Goal: Ask a question

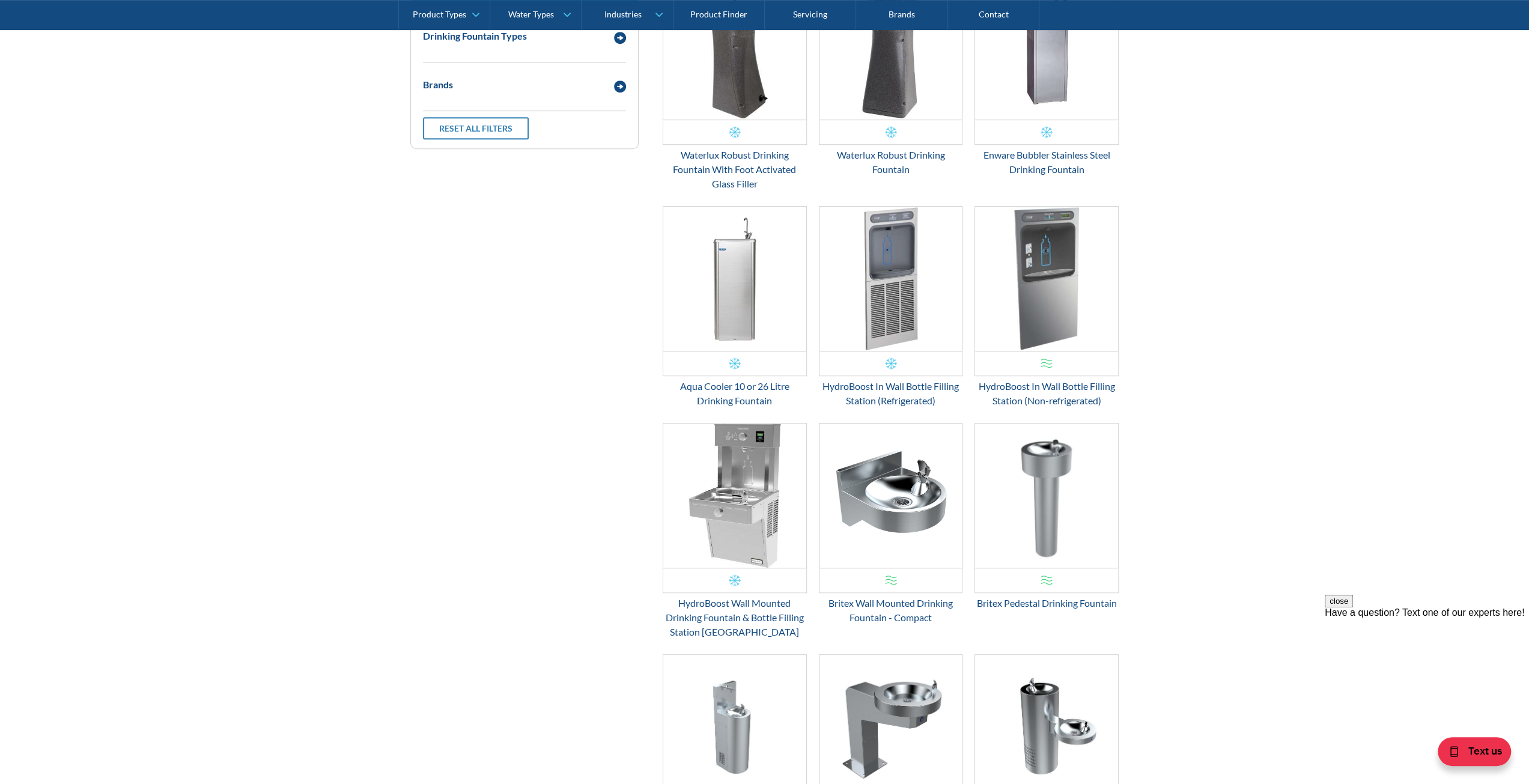
scroll to position [564, 0]
click at [729, 579] on div "Email Form 3" at bounding box center [735, 581] width 12 height 12
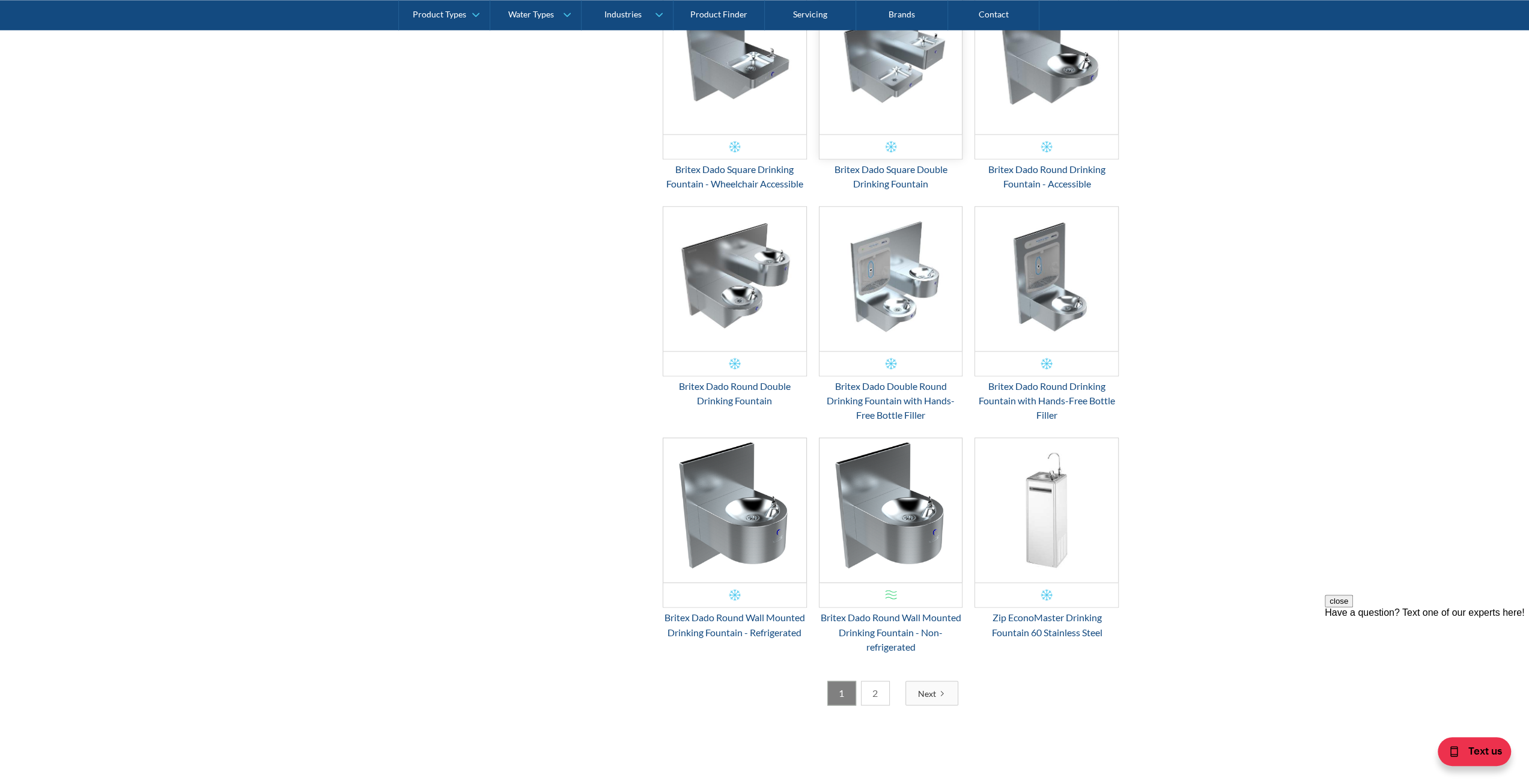
scroll to position [1706, 0]
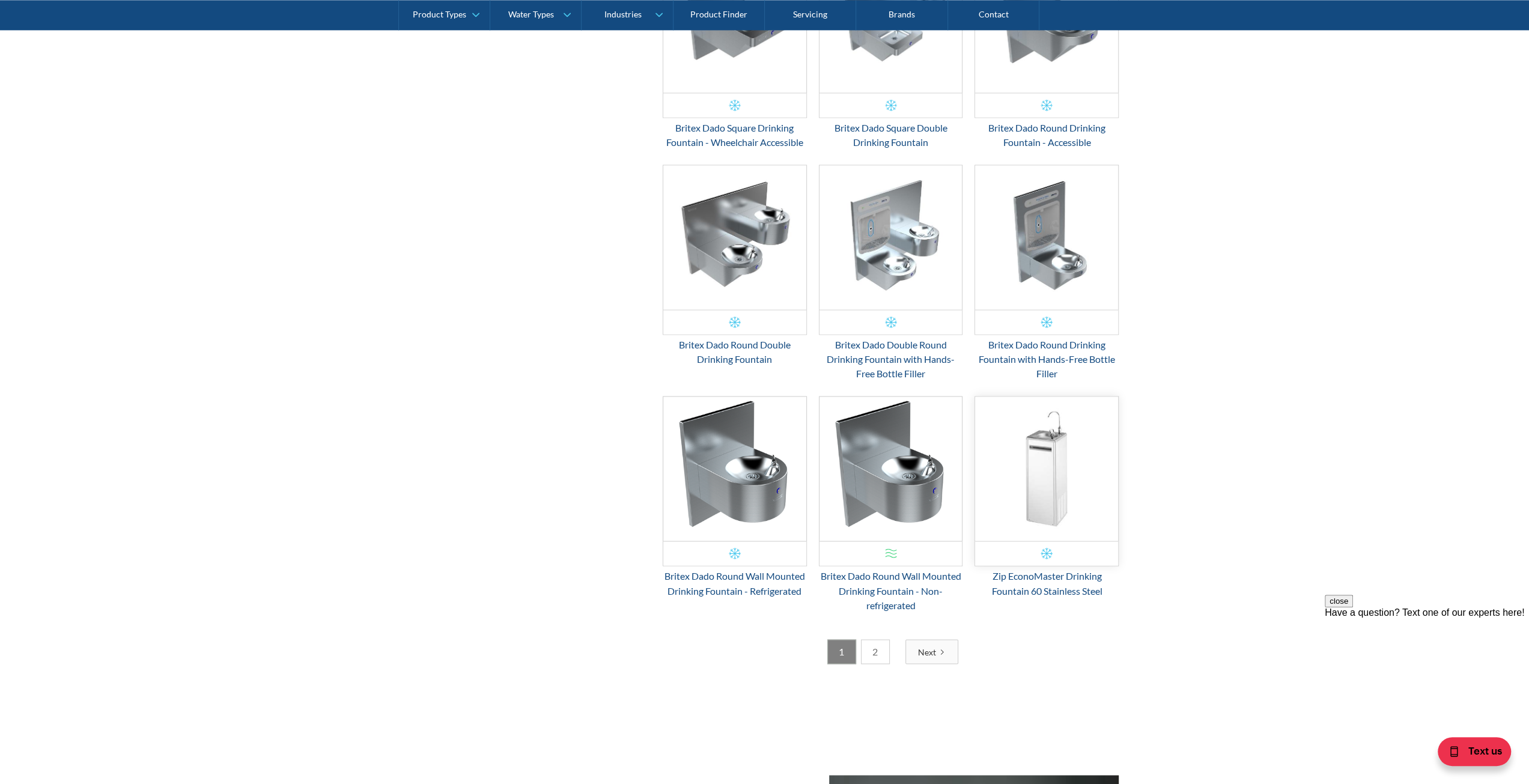
click at [1048, 547] on div "Email Form 3" at bounding box center [1046, 553] width 12 height 12
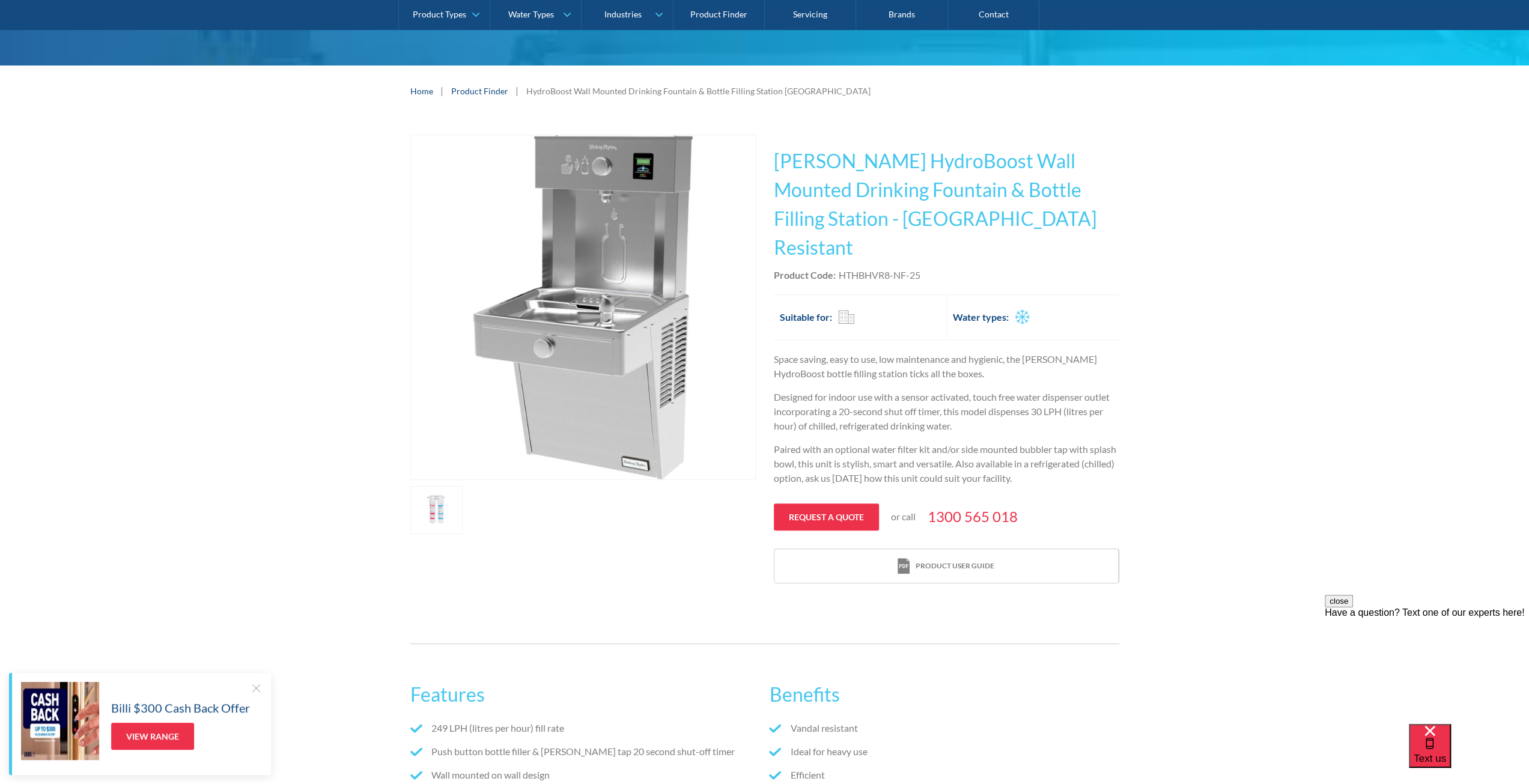
scroll to position [241, 0]
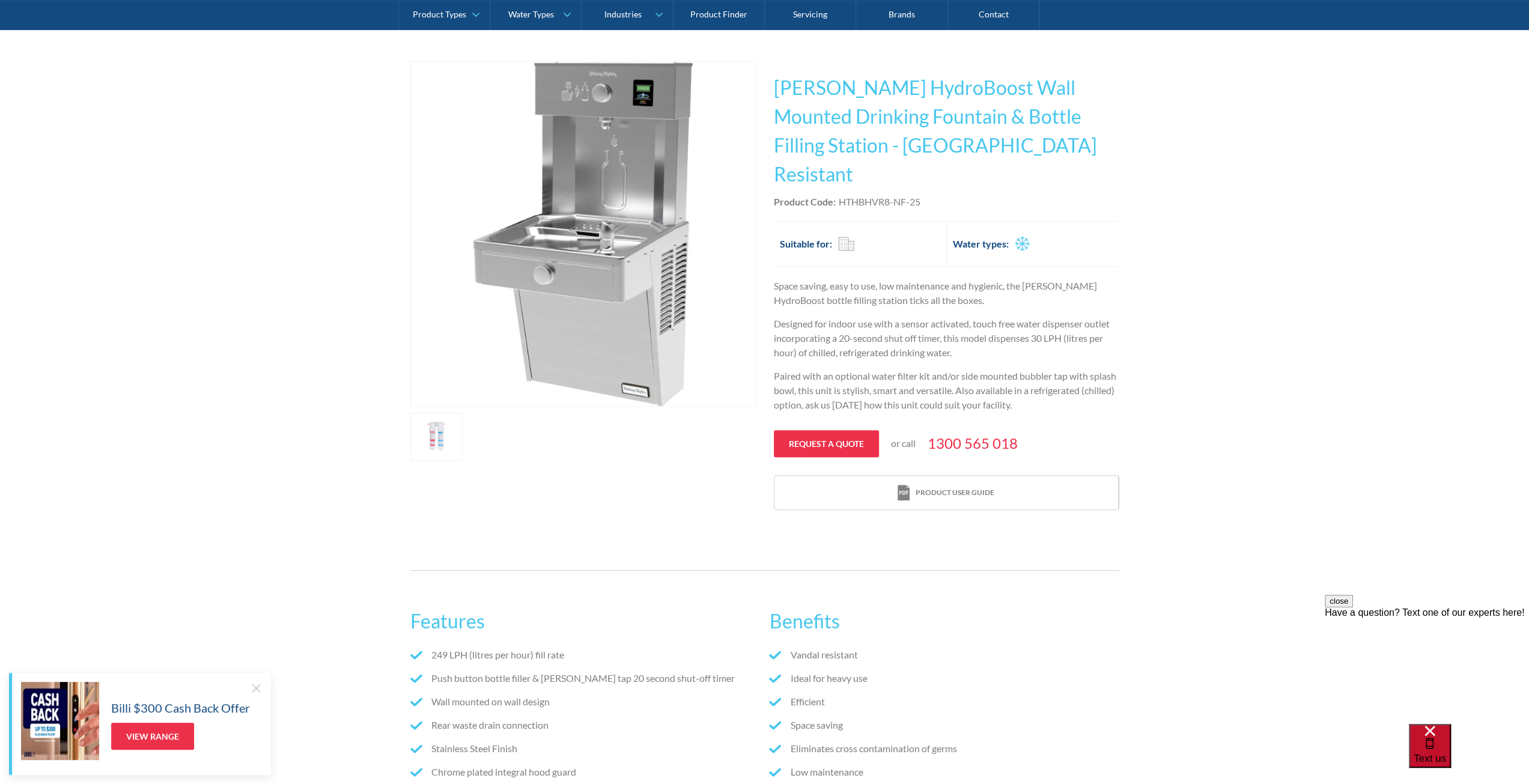
click at [1446, 752] on span "Text us" at bounding box center [1430, 758] width 32 height 11
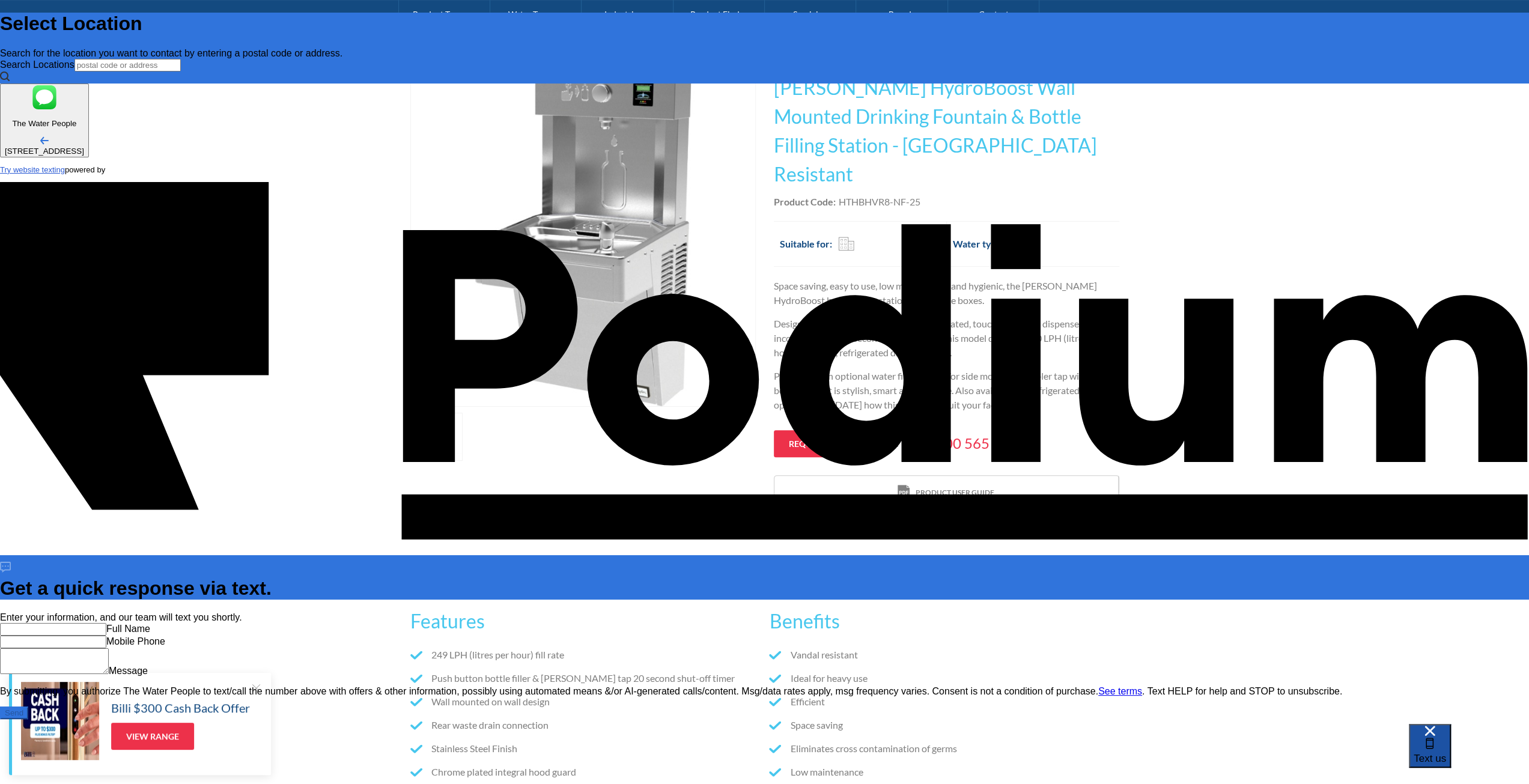
scroll to position [0, 0]
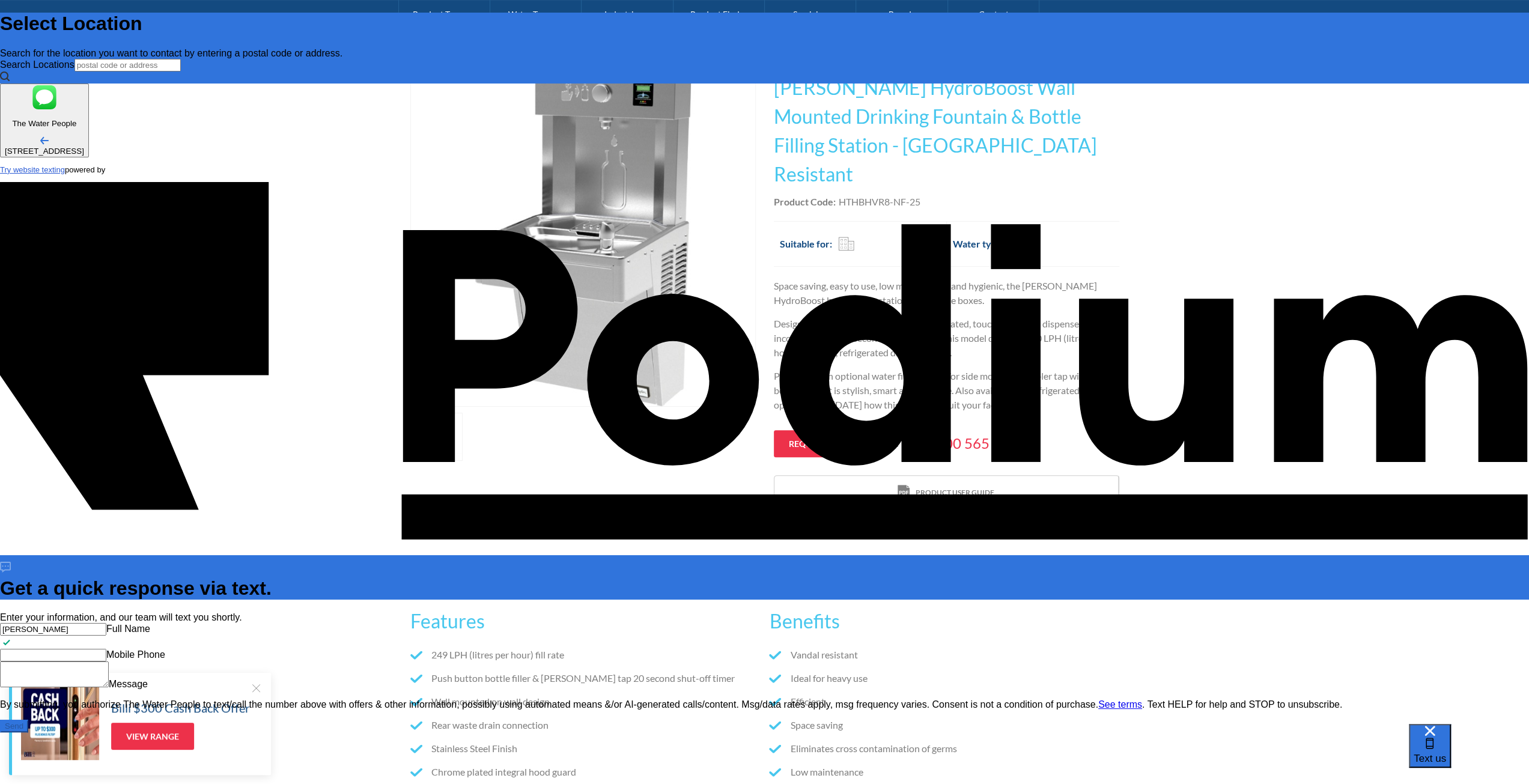
type input "Leonnard Lawrence"
click at [106, 649] on Phone "Mobile Phone" at bounding box center [53, 655] width 106 height 13
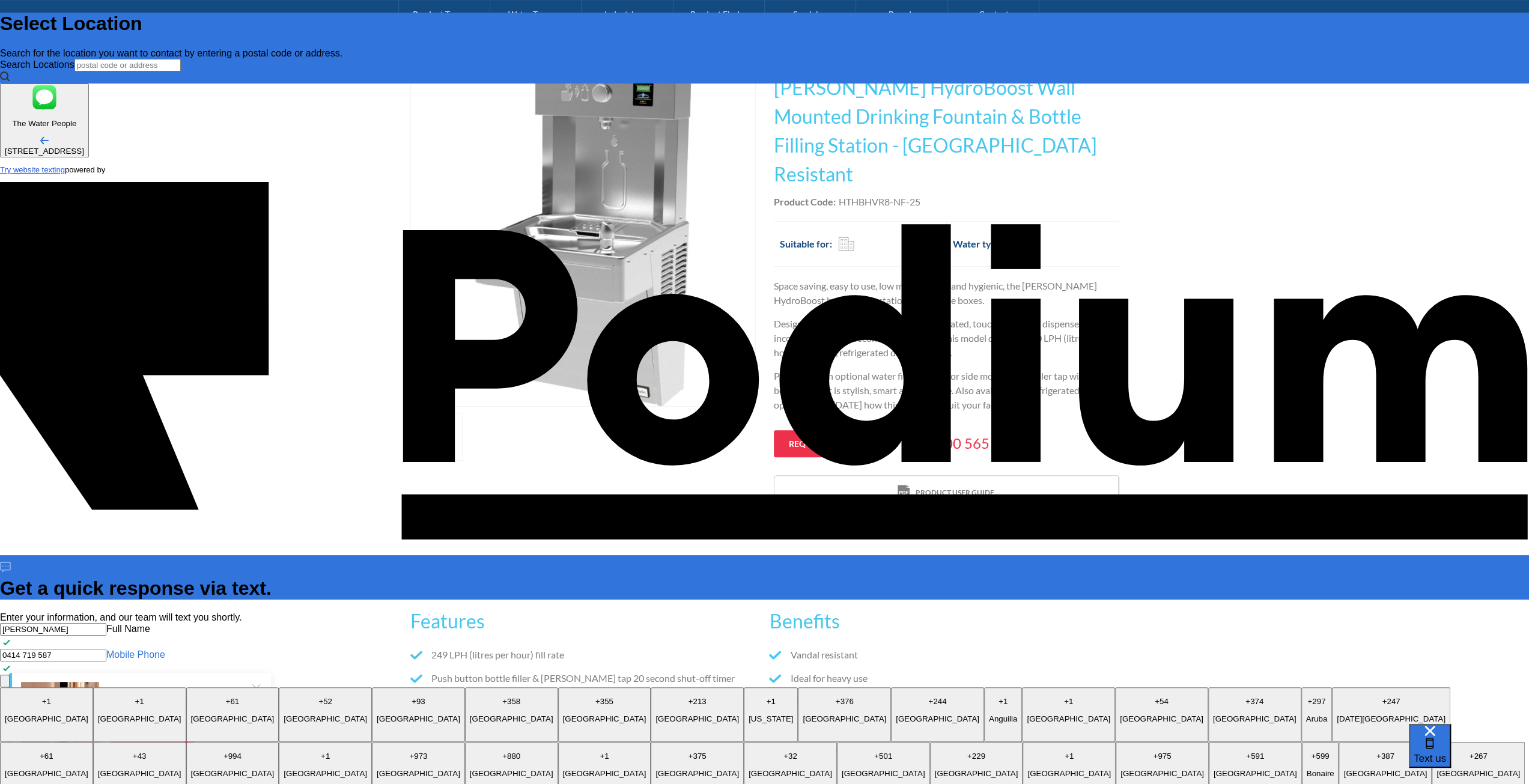
type Phone "0414 719 587"
type textarea "W"
type textarea "x"
type textarea "Wh"
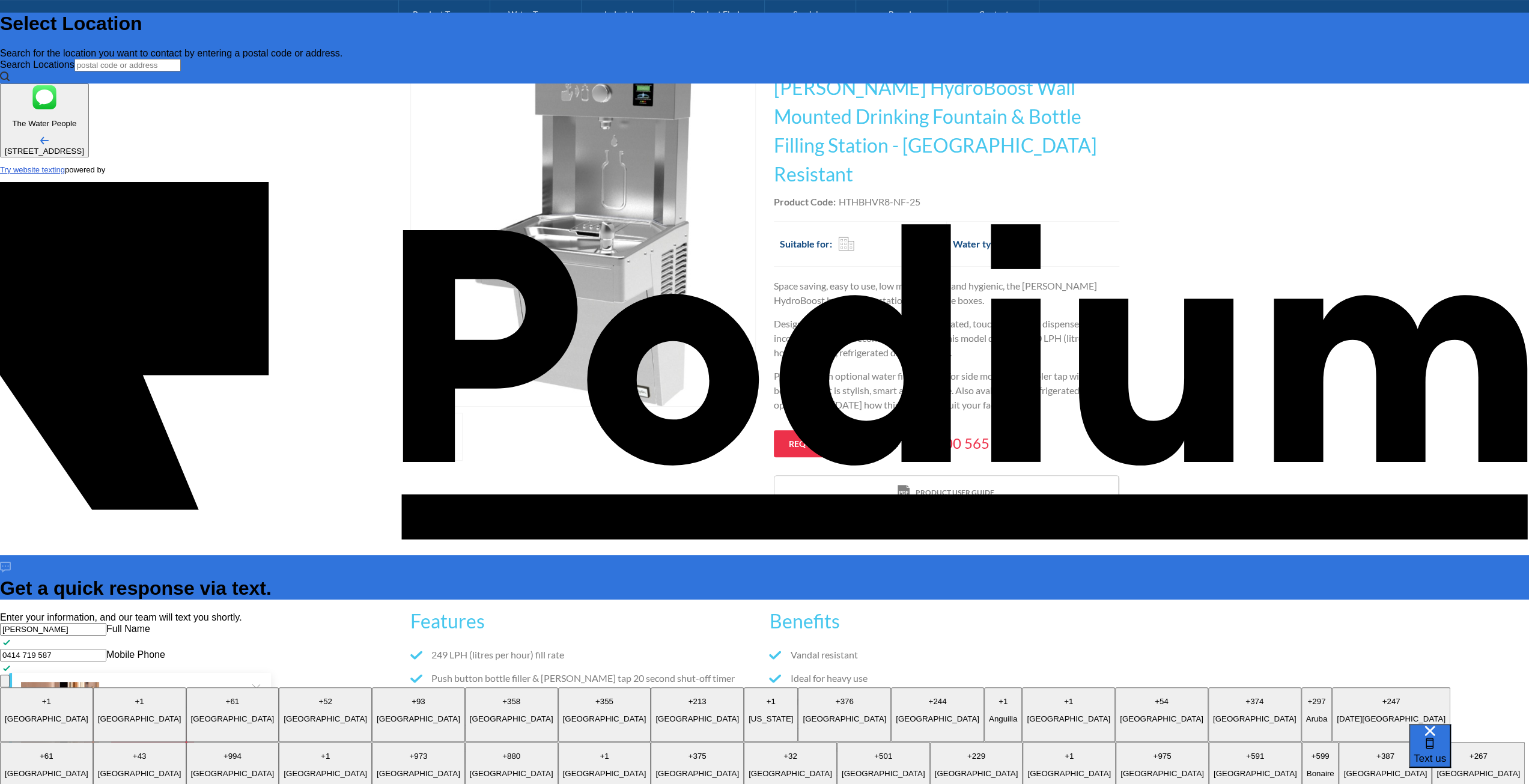
type textarea "x"
type textarea "Wha"
type textarea "x"
type textarea "What"
type textarea "x"
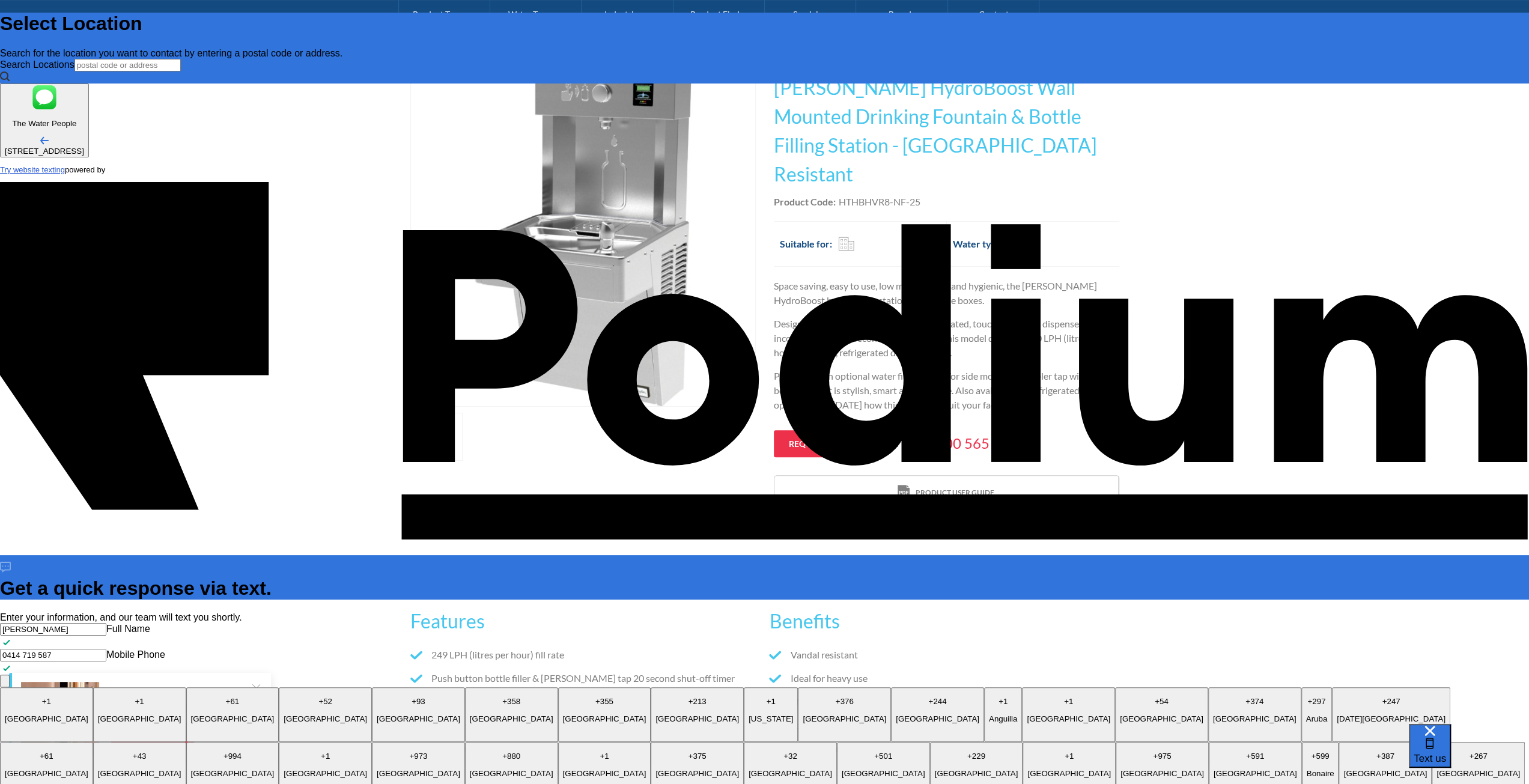
type textarea "What i"
type textarea "x"
type textarea "What is"
type textarea "x"
type textarea "What is t"
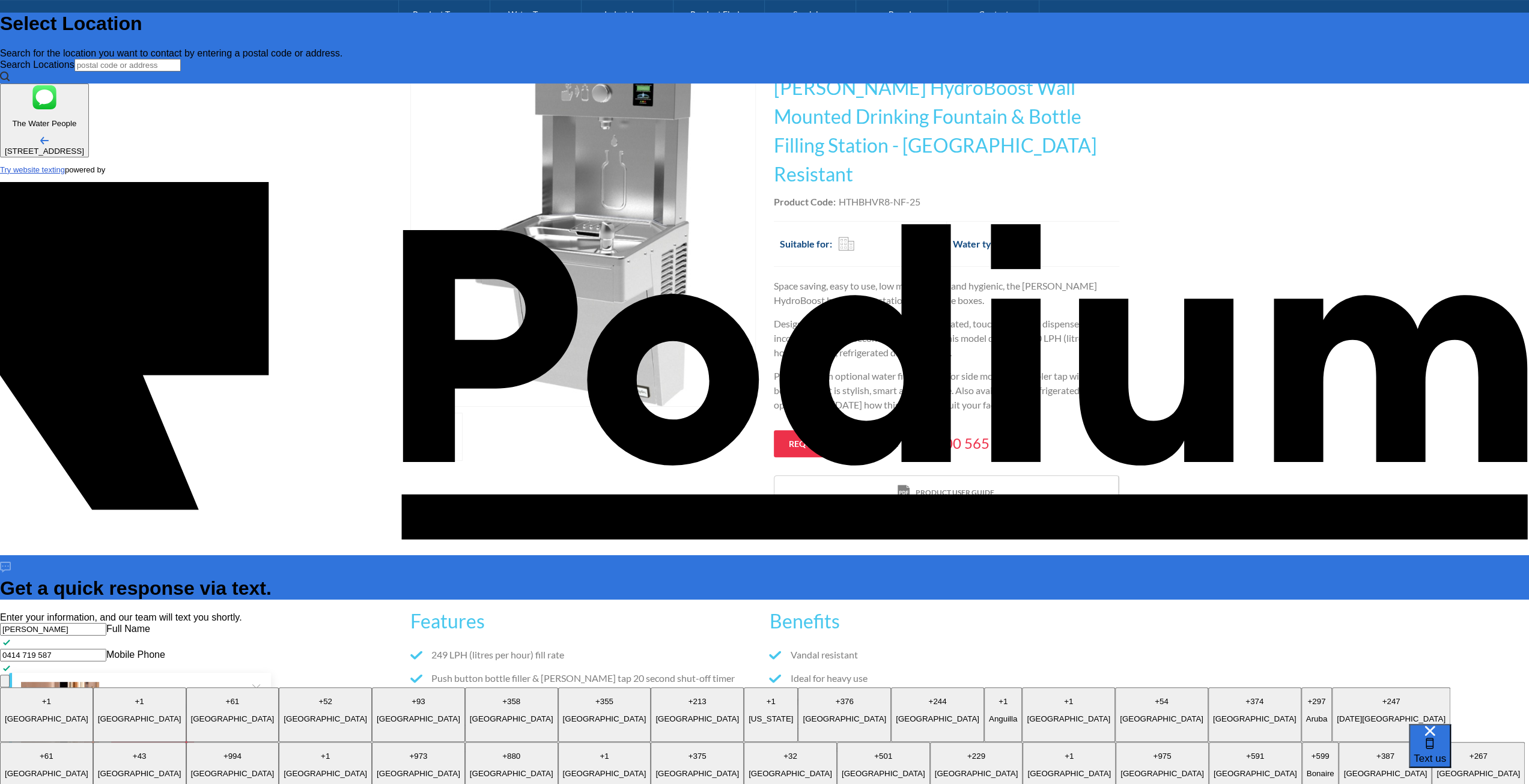
type textarea "x"
type textarea "What is th"
type textarea "x"
type textarea "What is the o"
type textarea "x"
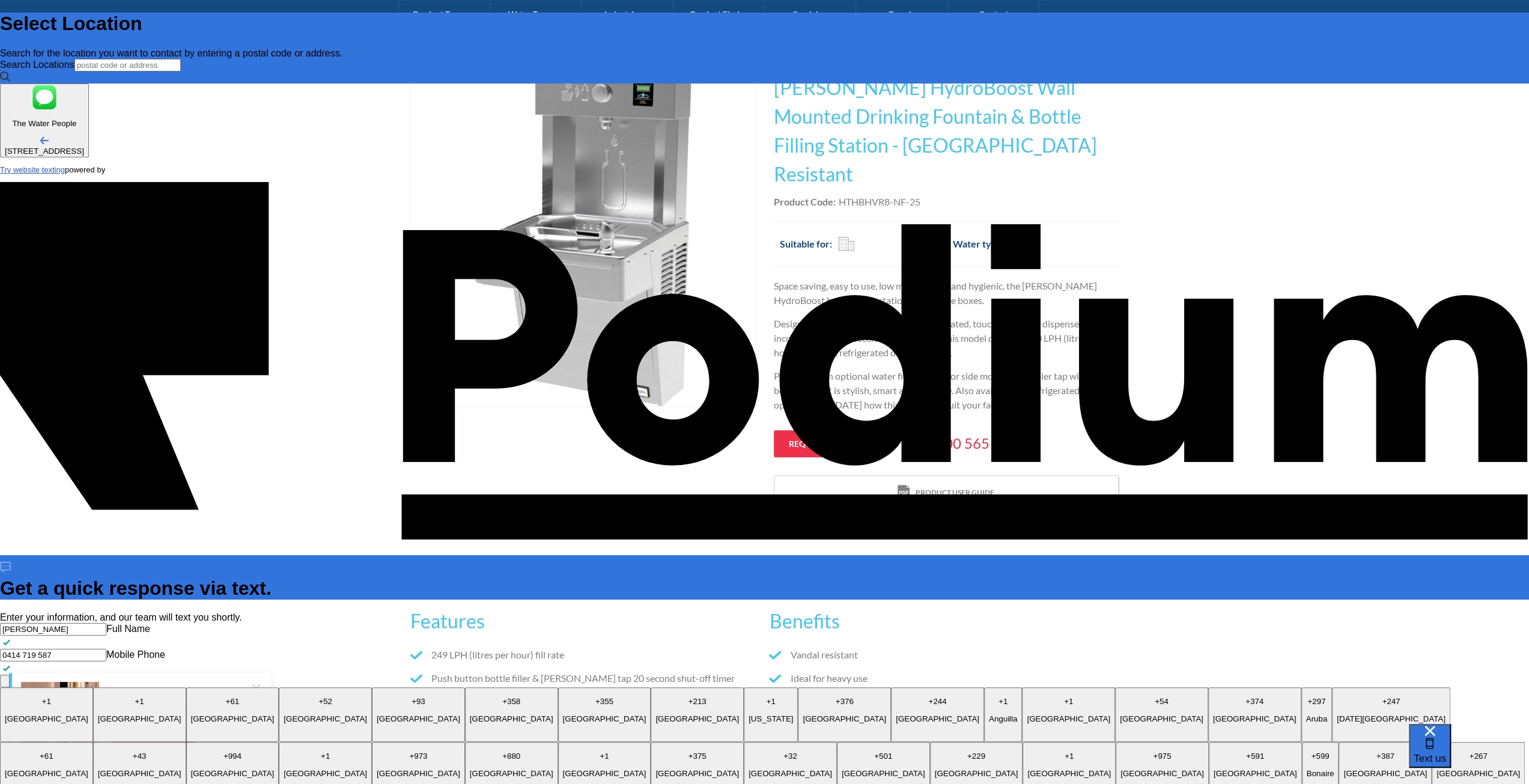
type textarea "What is the ov"
type textarea "x"
type textarea "What is the over"
type textarea "x"
type textarea "What is the overa"
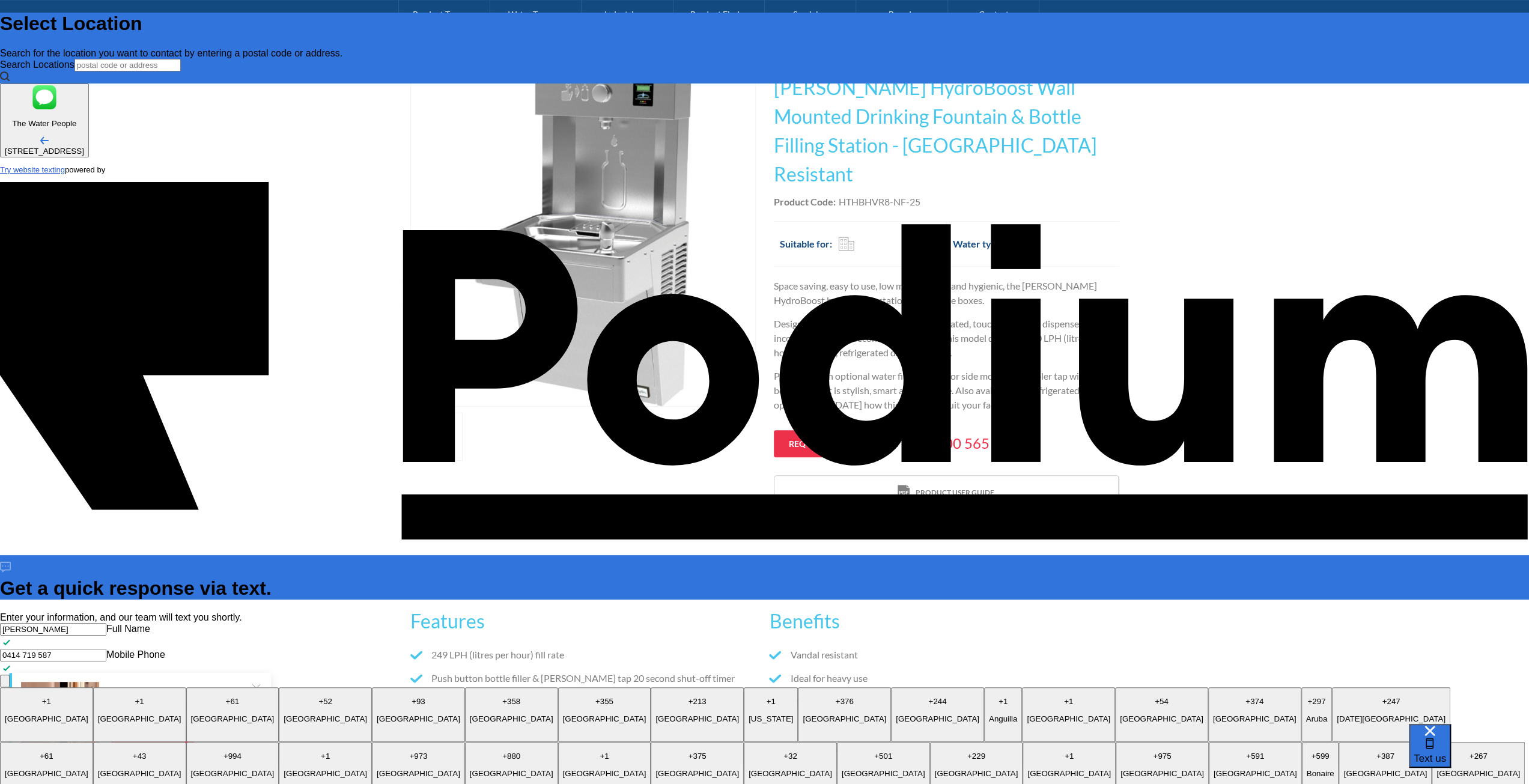
type textarea "x"
type textarea "What is the overal"
type textarea "x"
type textarea "What is the overall"
type textarea "x"
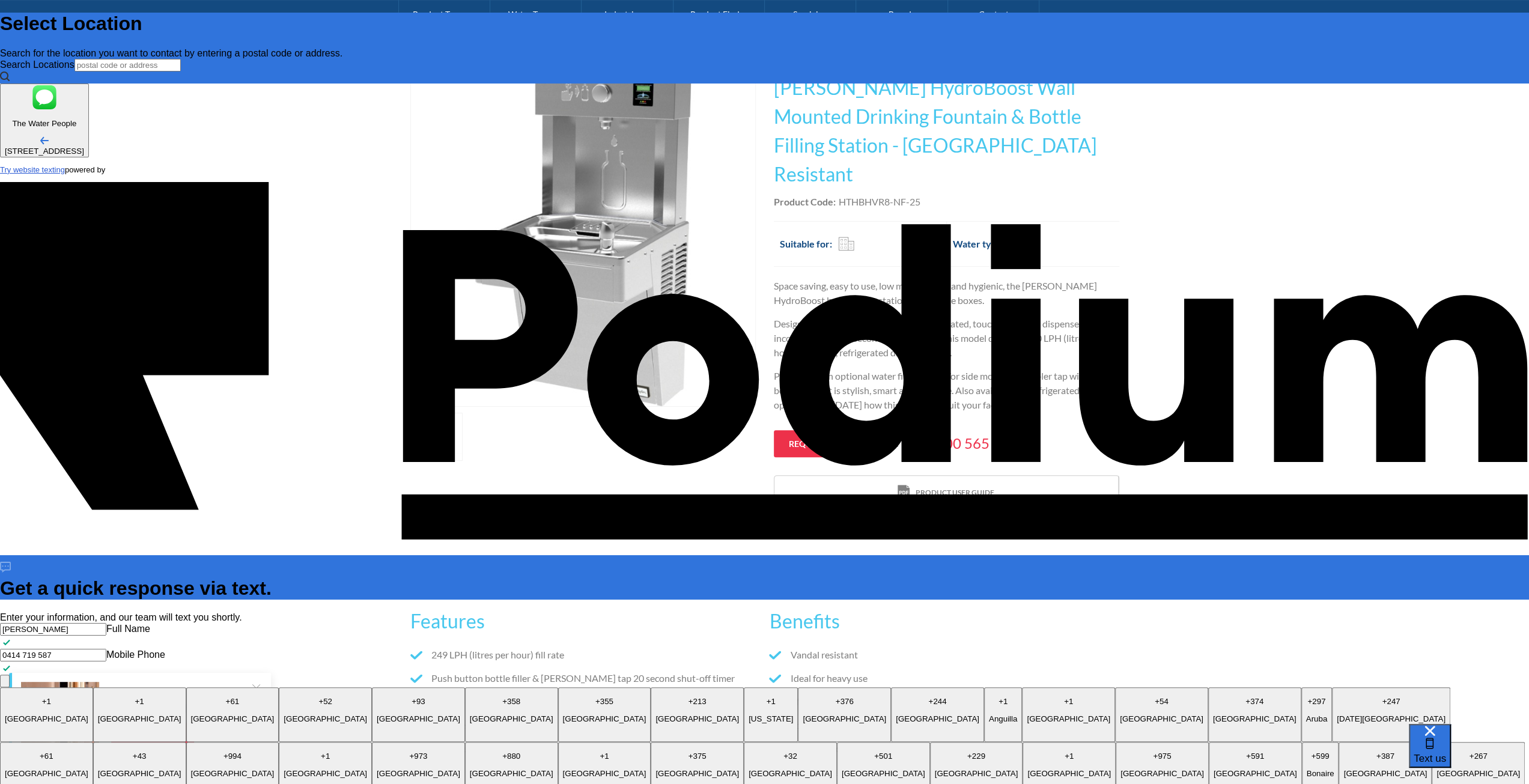
type textarea "What is the overall"
type textarea "x"
type textarea "What is the overall d"
type textarea "x"
type textarea "What is the overall de"
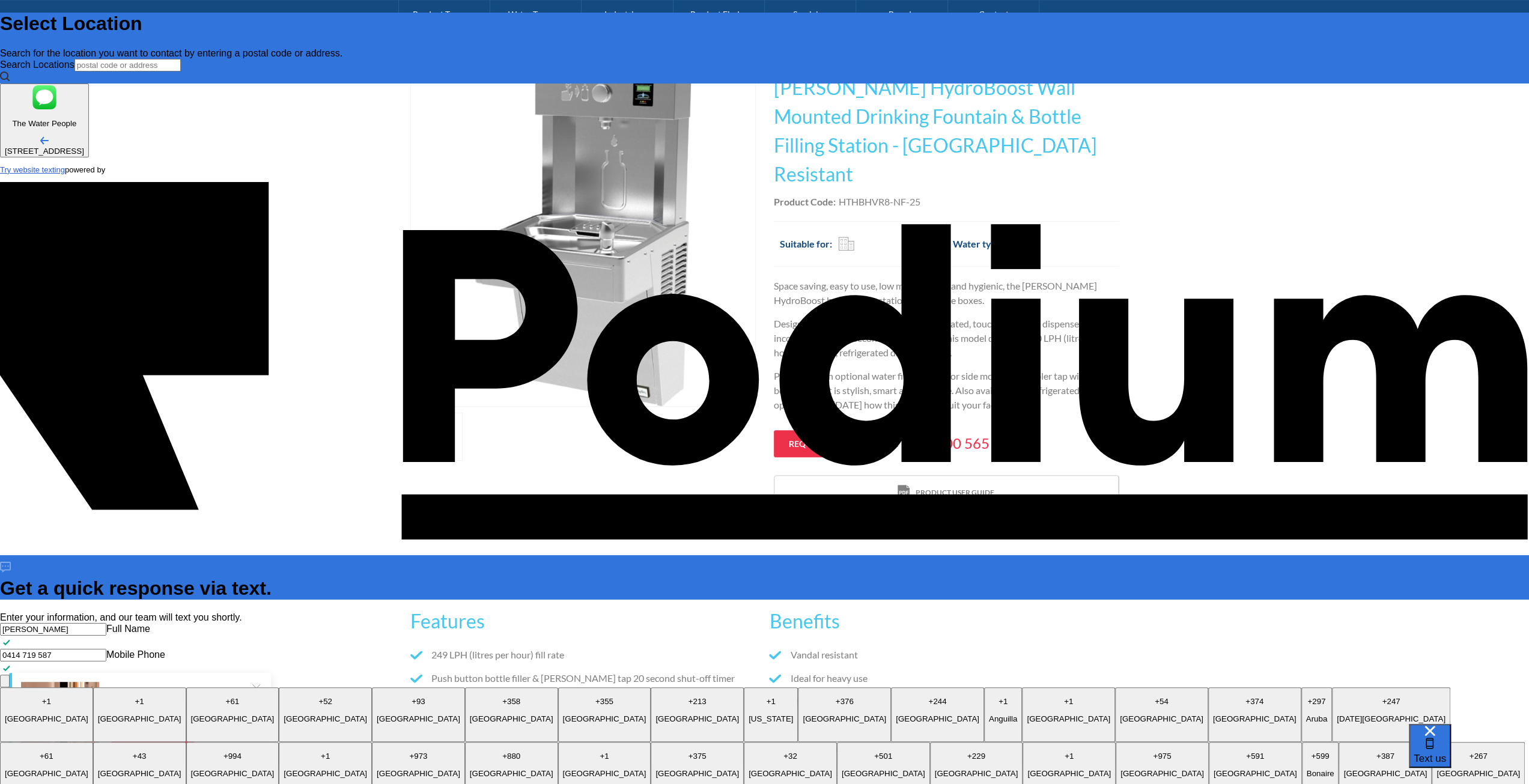
type textarea "x"
type textarea "What is the overall dept"
type textarea "x"
type textarea "What is the overall depth"
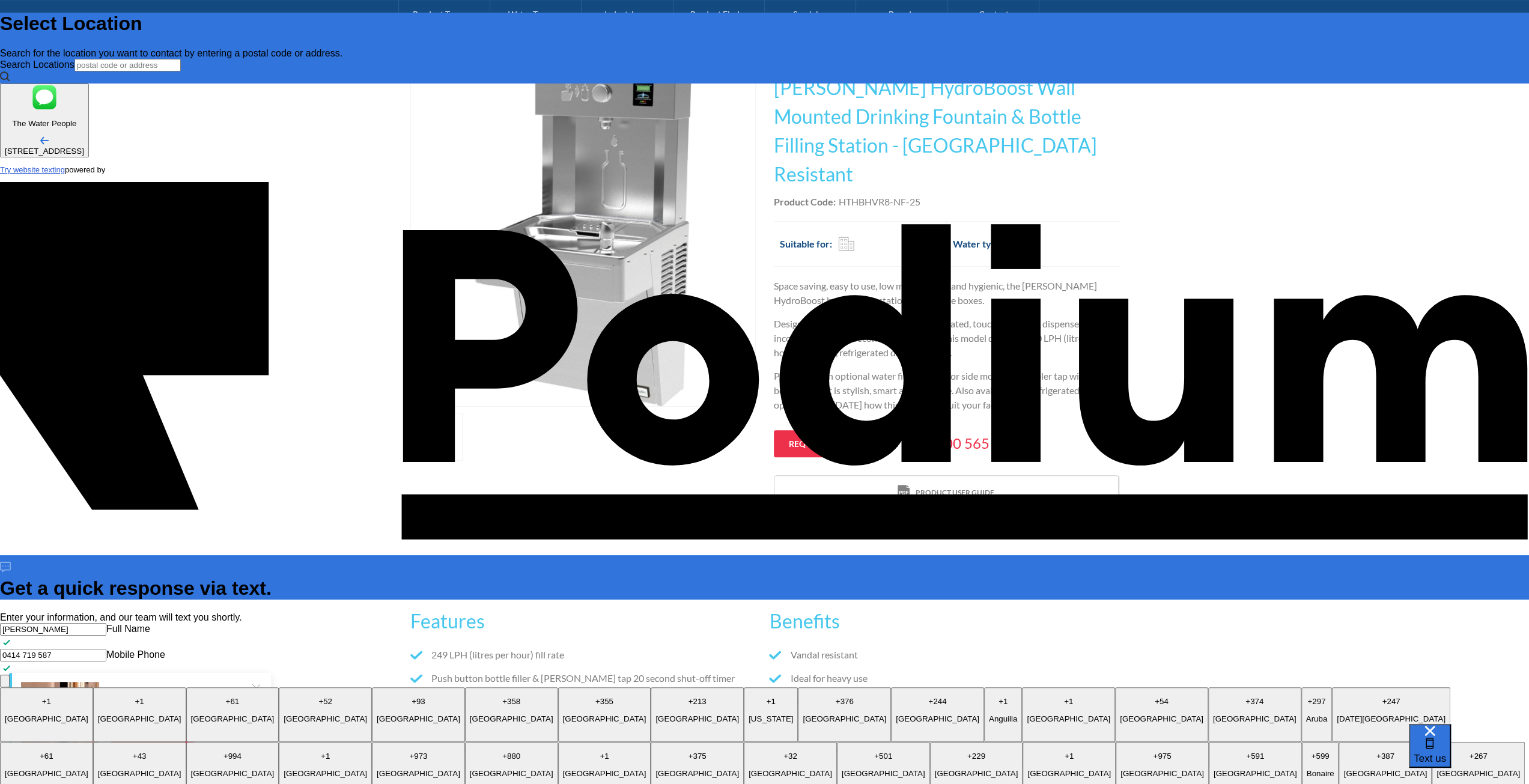
type textarea "x"
type textarea "What is the overall depth o"
type textarea "x"
type textarea "What is the overall depth of"
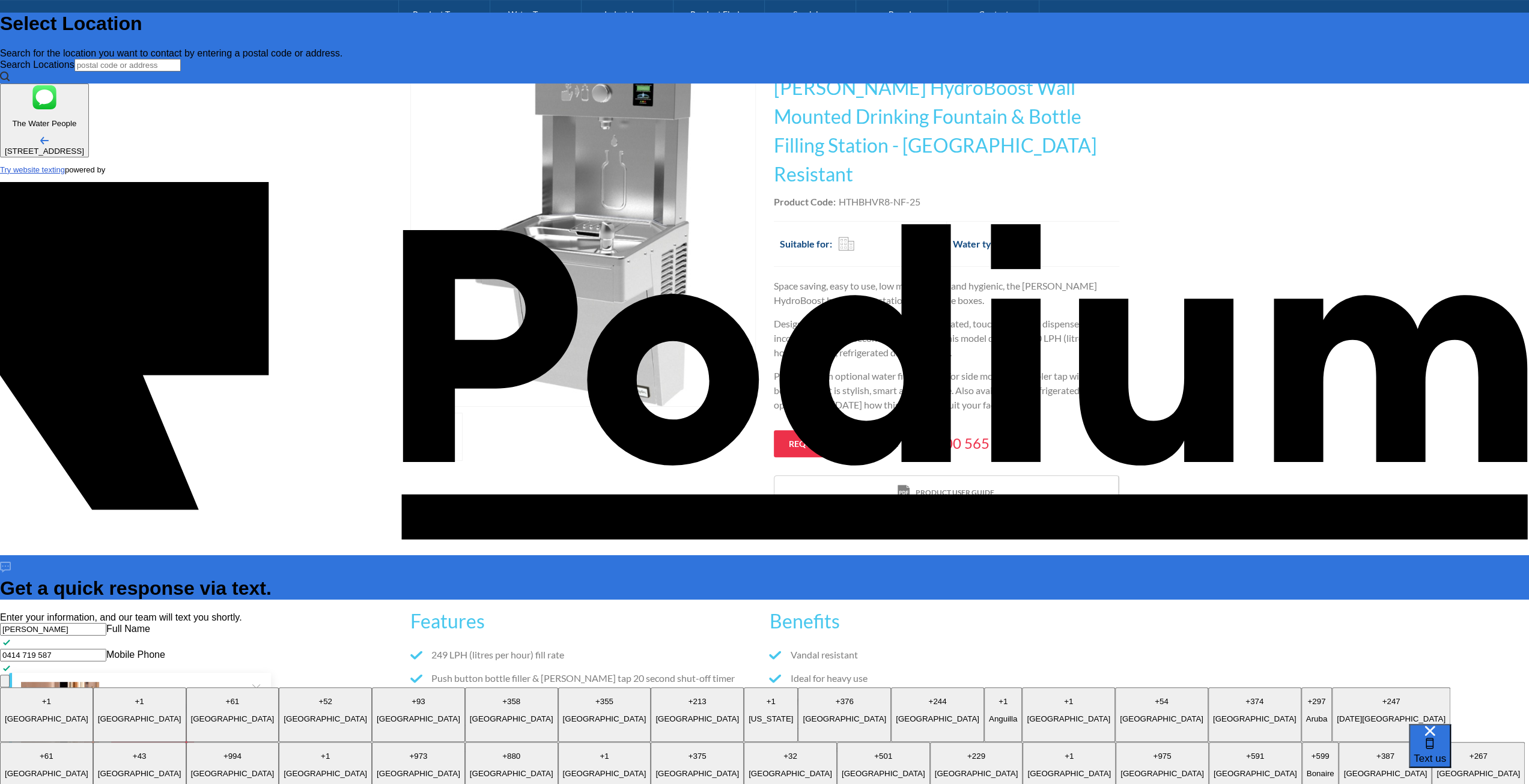
type textarea "x"
type textarea "What is the overall depth of th"
type textarea "x"
type textarea "What is the overall depth of the"
type textarea "x"
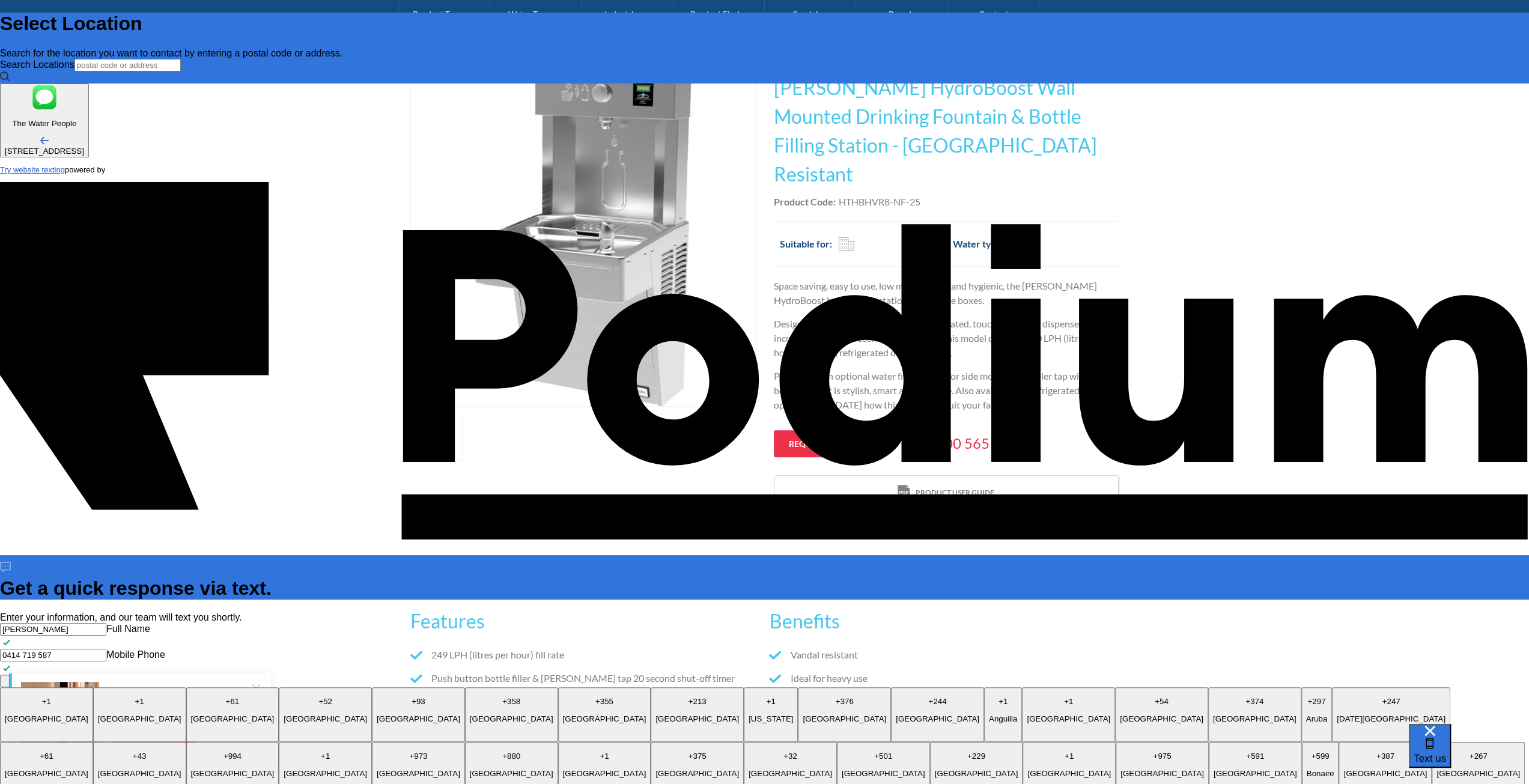
type textarea "What is the overall depth of the WE"
type textarea "x"
type textarea "What is the overall depth of the WEa"
type textarea "x"
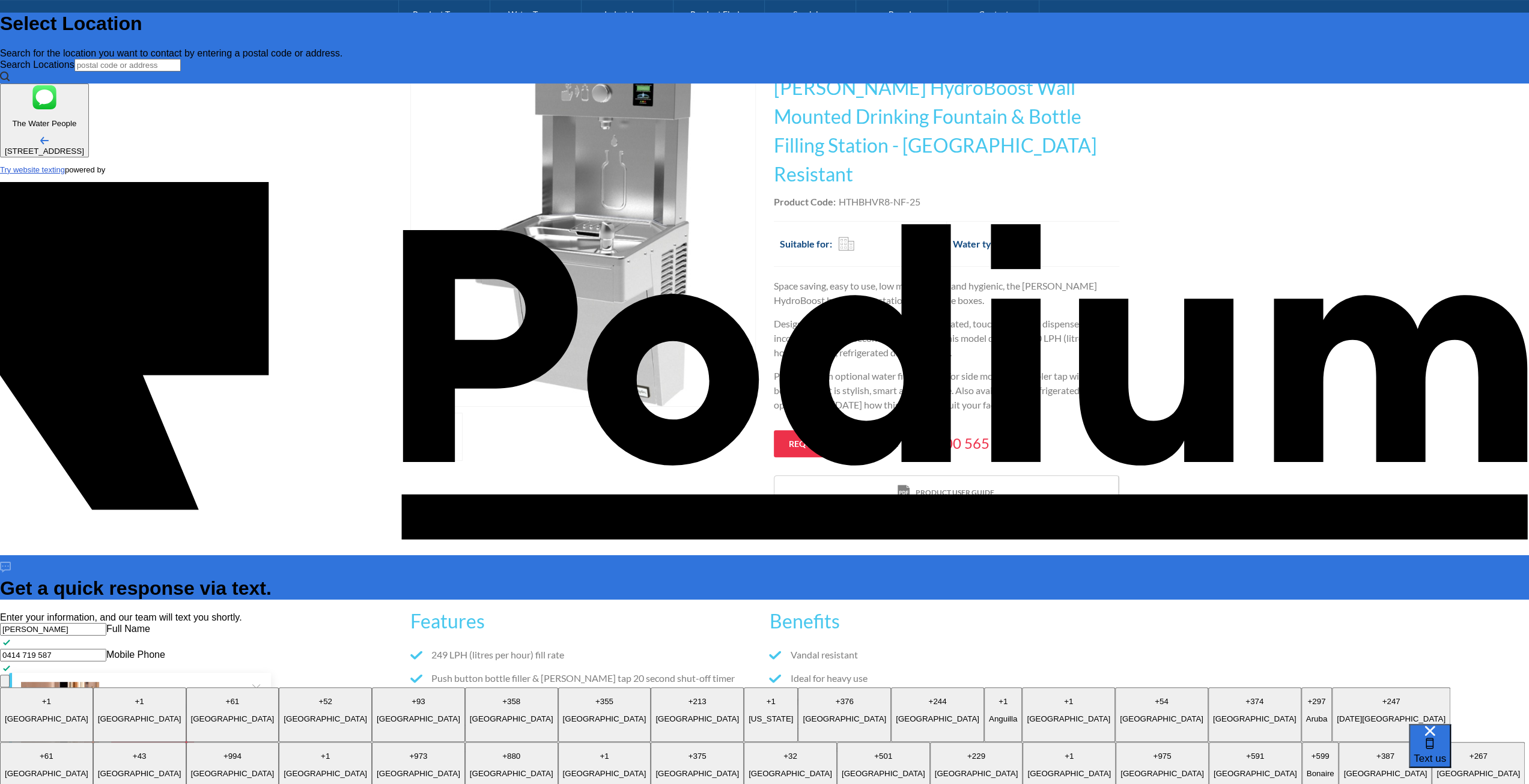
type textarea "What is the overall depth of the WEall"
type textarea "x"
type textarea "What is the overall depth of the WEall"
type textarea "x"
type textarea "What is the overall depth of the WEall M"
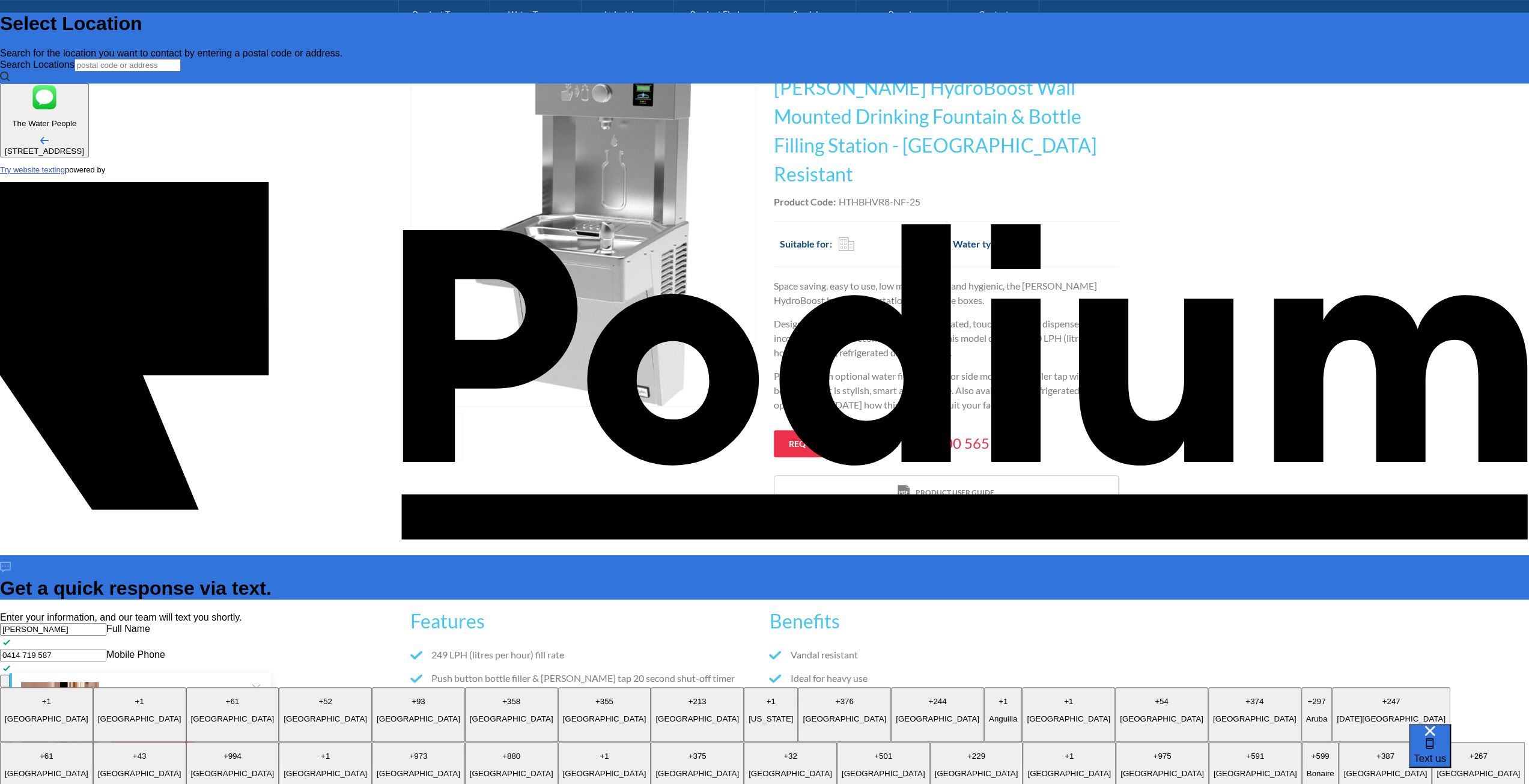
type textarea "x"
type textarea "What is the overall depth of the WEall Mo"
type textarea "x"
type textarea "What is the overall depth of the WEall Mou"
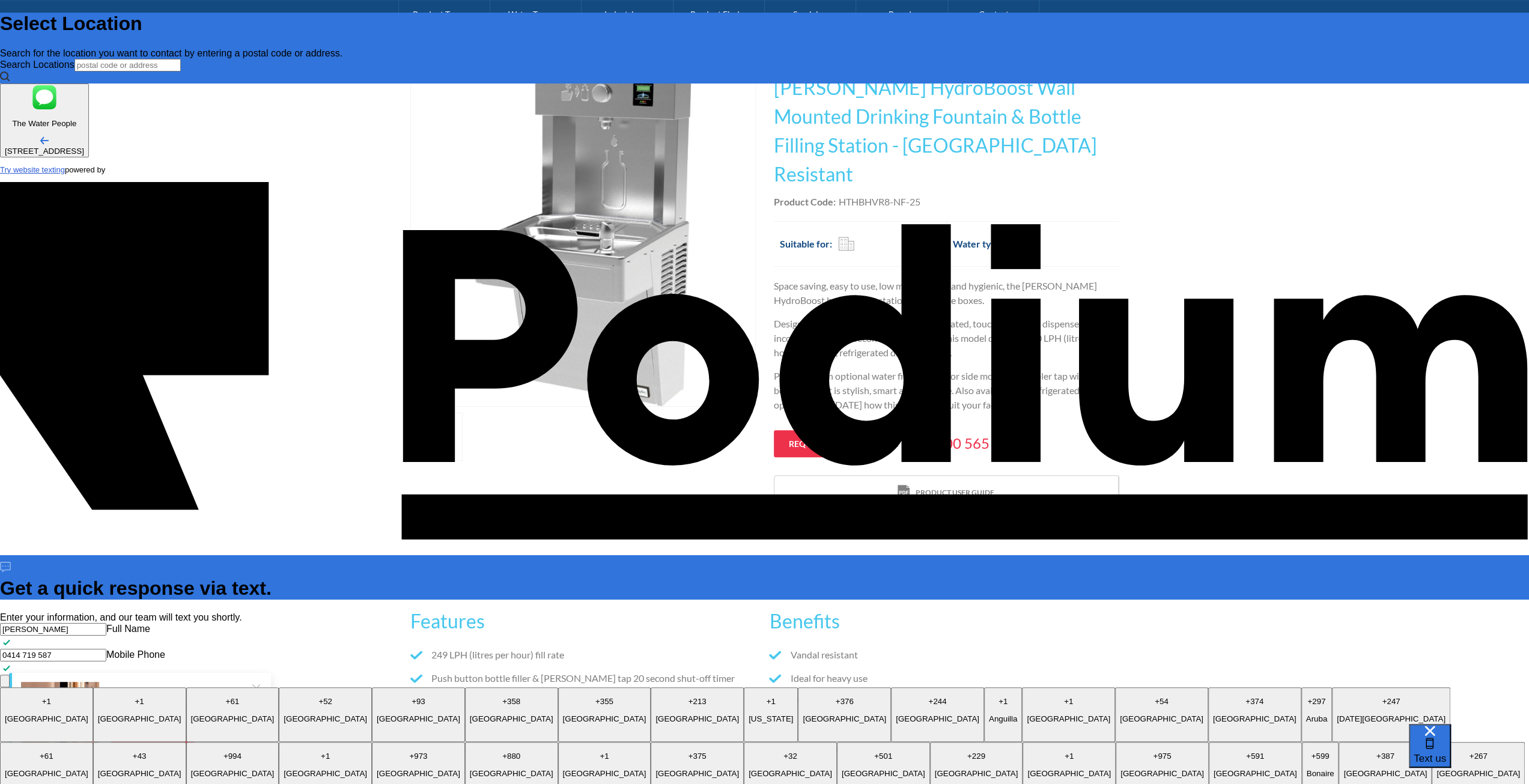
type textarea "x"
type textarea "What is the overall depth of the WEall Moun"
type textarea "What is the overall depth of the WEall Mount"
type textarea "x"
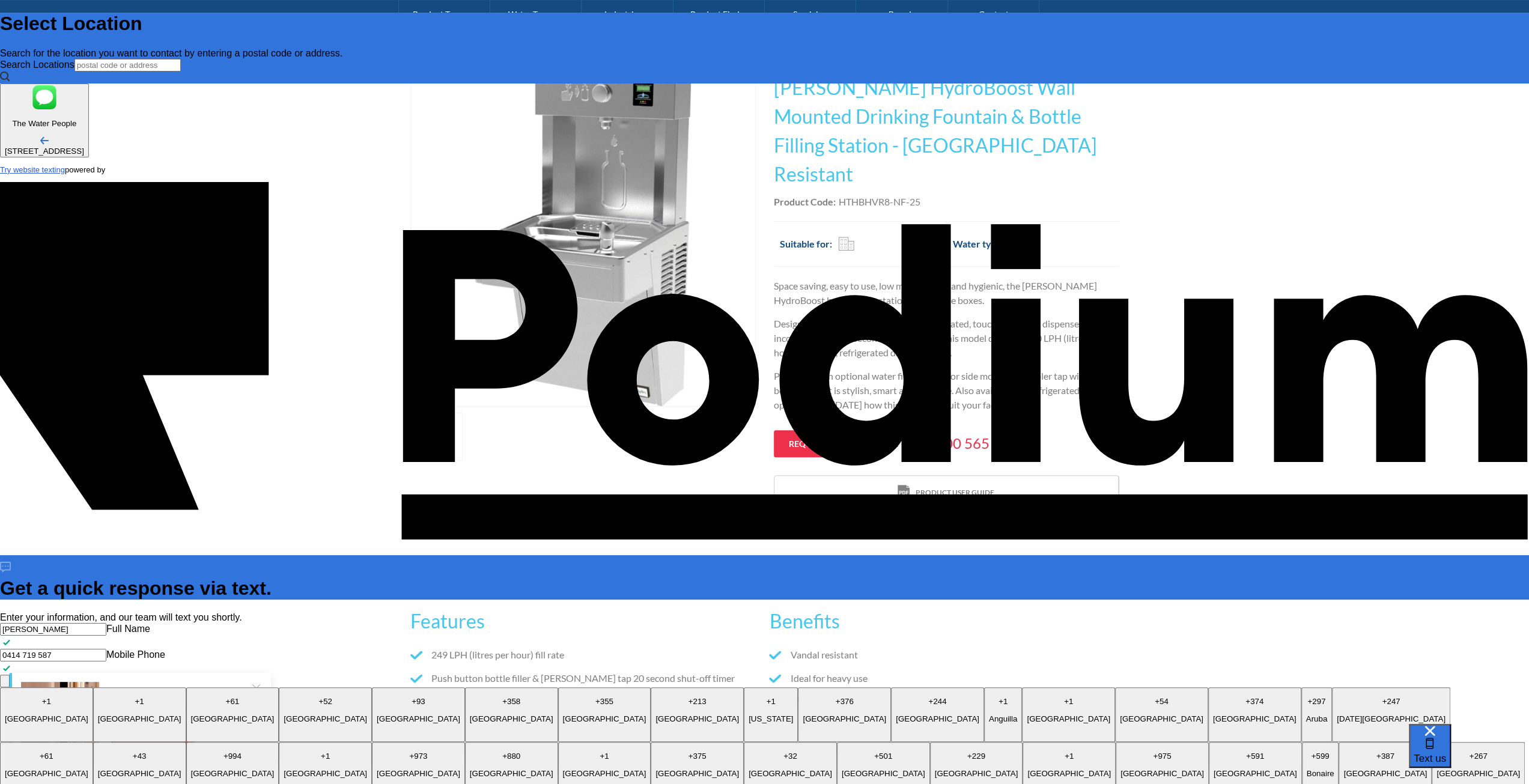
type textarea "What is the overall depth of the WEall Mounte"
type textarea "x"
type textarea "What is the overall depth of the WEall Mounted"
drag, startPoint x: 1356, startPoint y: 561, endPoint x: 1403, endPoint y: 577, distance: 49.6
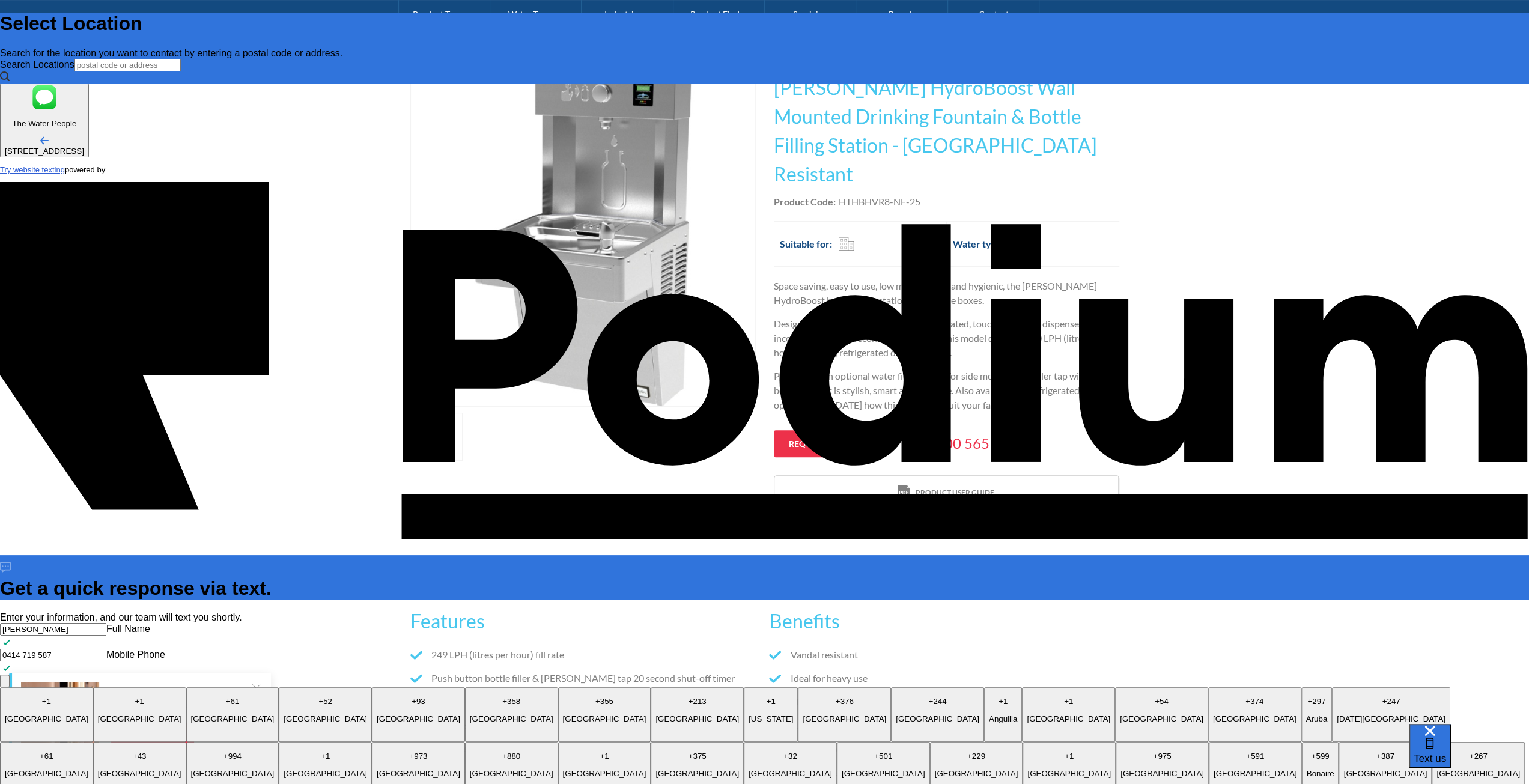
type textarea "x"
type textarea "What is the overall depth of the Wall Mounted"
drag, startPoint x: 1395, startPoint y: 554, endPoint x: 1411, endPoint y: 566, distance: 20.0
type textarea "x"
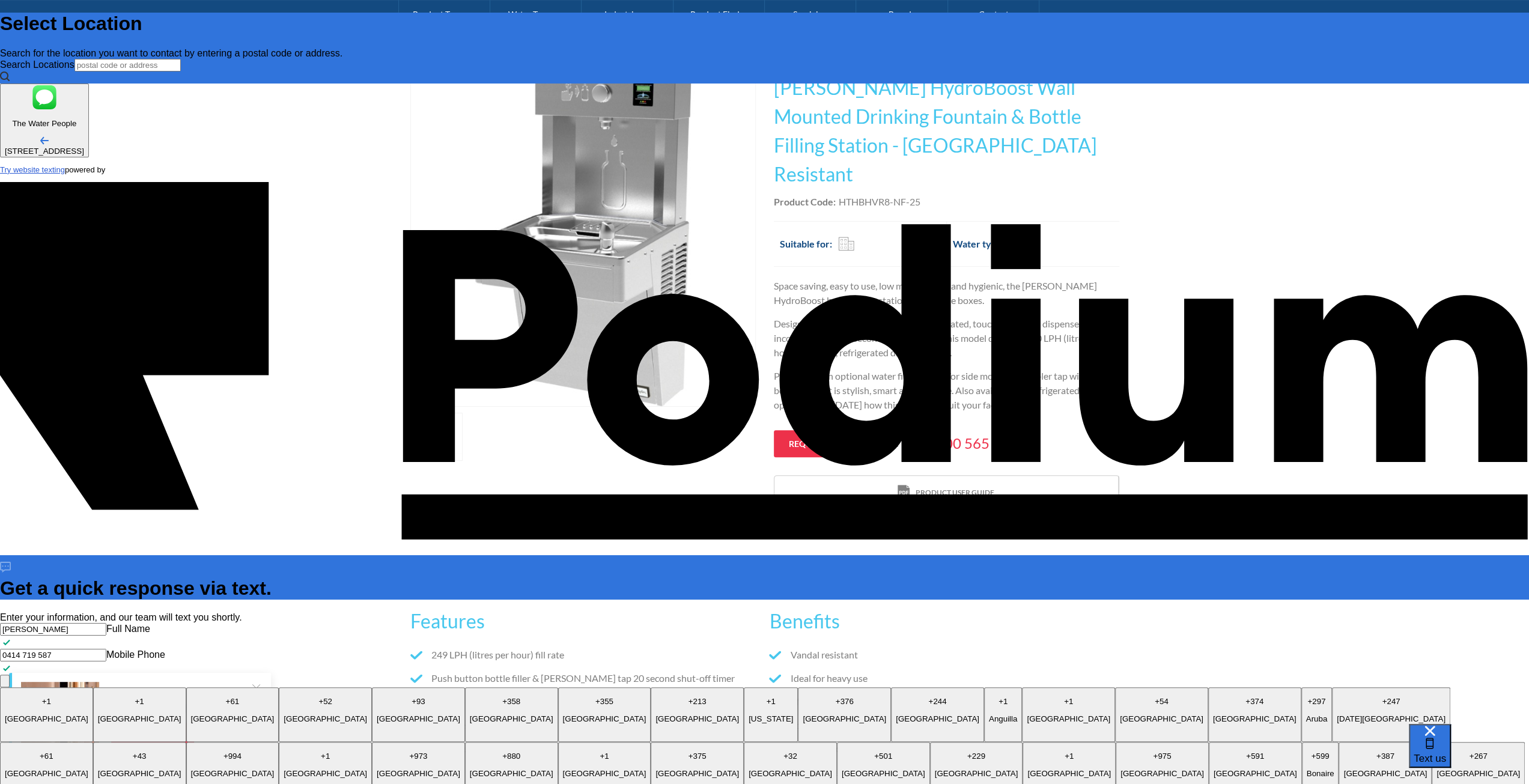
type textarea "What is the overall depth of the Wall Mounted D"
type textarea "x"
type textarea "What is the overall depth of the Wall Mounted Dr"
type textarea "x"
type textarea "What is the overall depth of the Wall Mounted Dri"
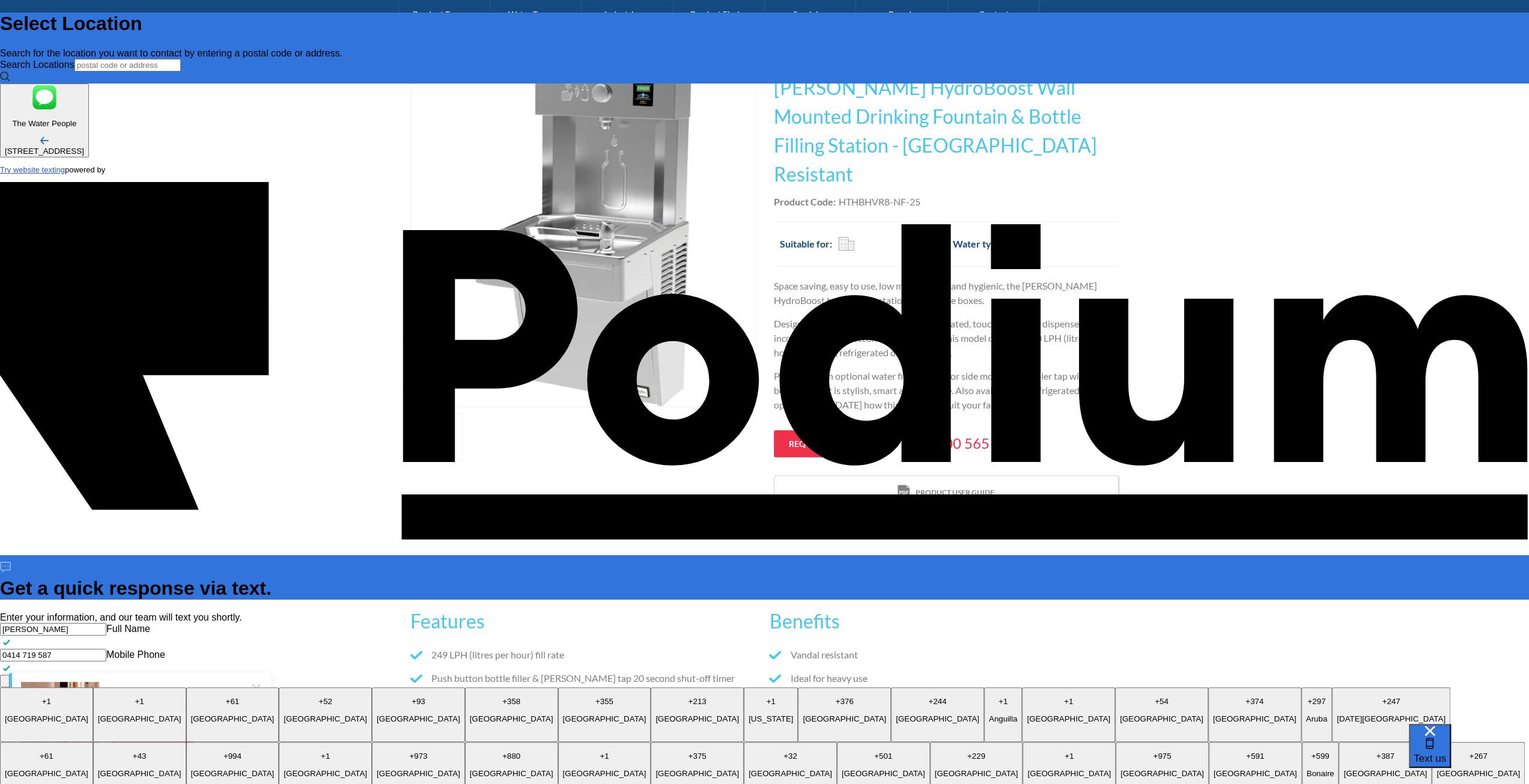
type textarea "x"
type textarea "What is the overall depth of the Wall Mounted Drink"
type textarea "x"
type textarea "What is the overall depth of the Wall Mounted Drinki"
type textarea "x"
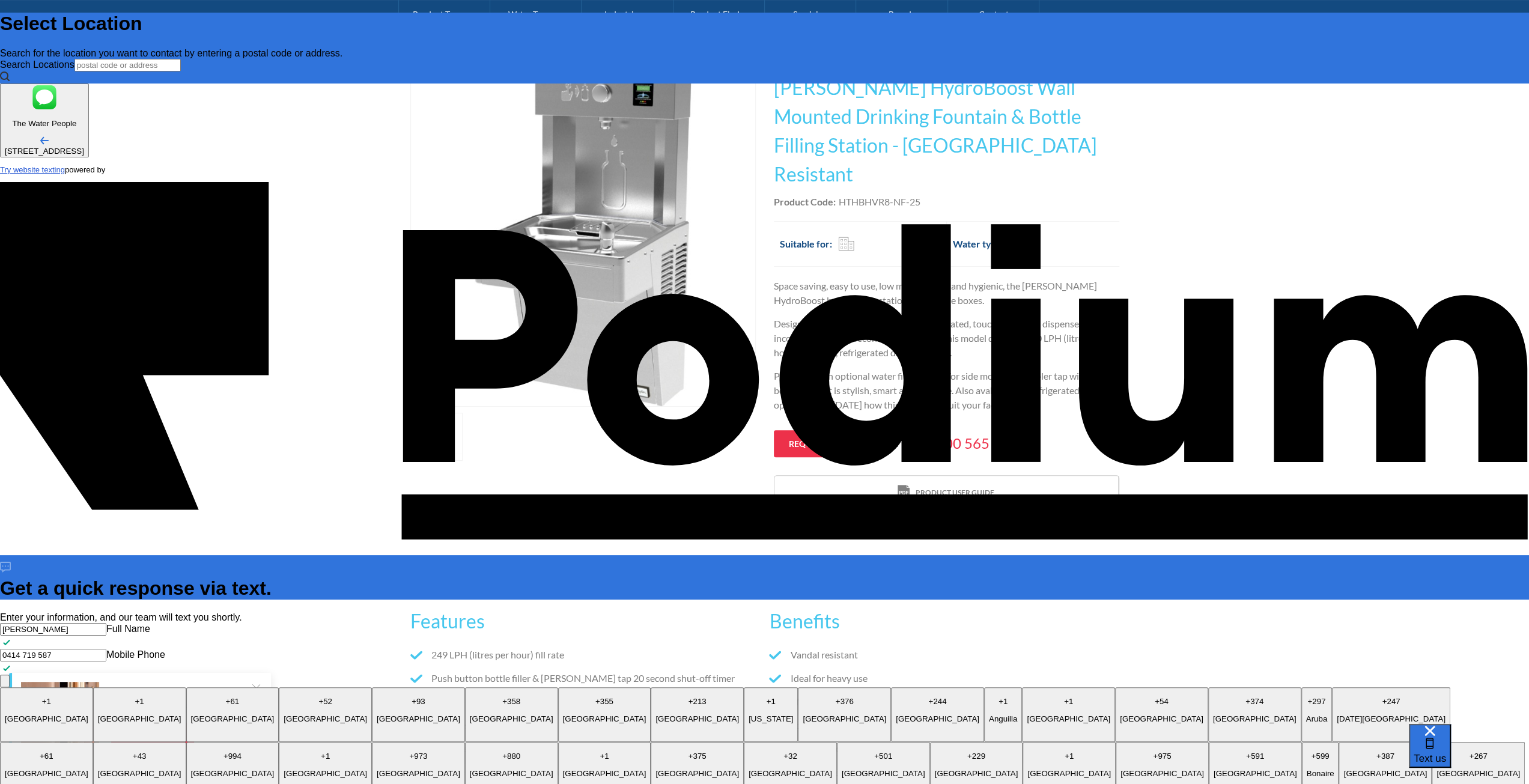
type textarea "What is the overall depth of the Wall Mounted Drinkin"
type textarea "x"
type textarea "What is the overall depth of the Wall Mounted Drinking"
type textarea "x"
type textarea "What is the overall depth of the Wall Mounted Drinking fo"
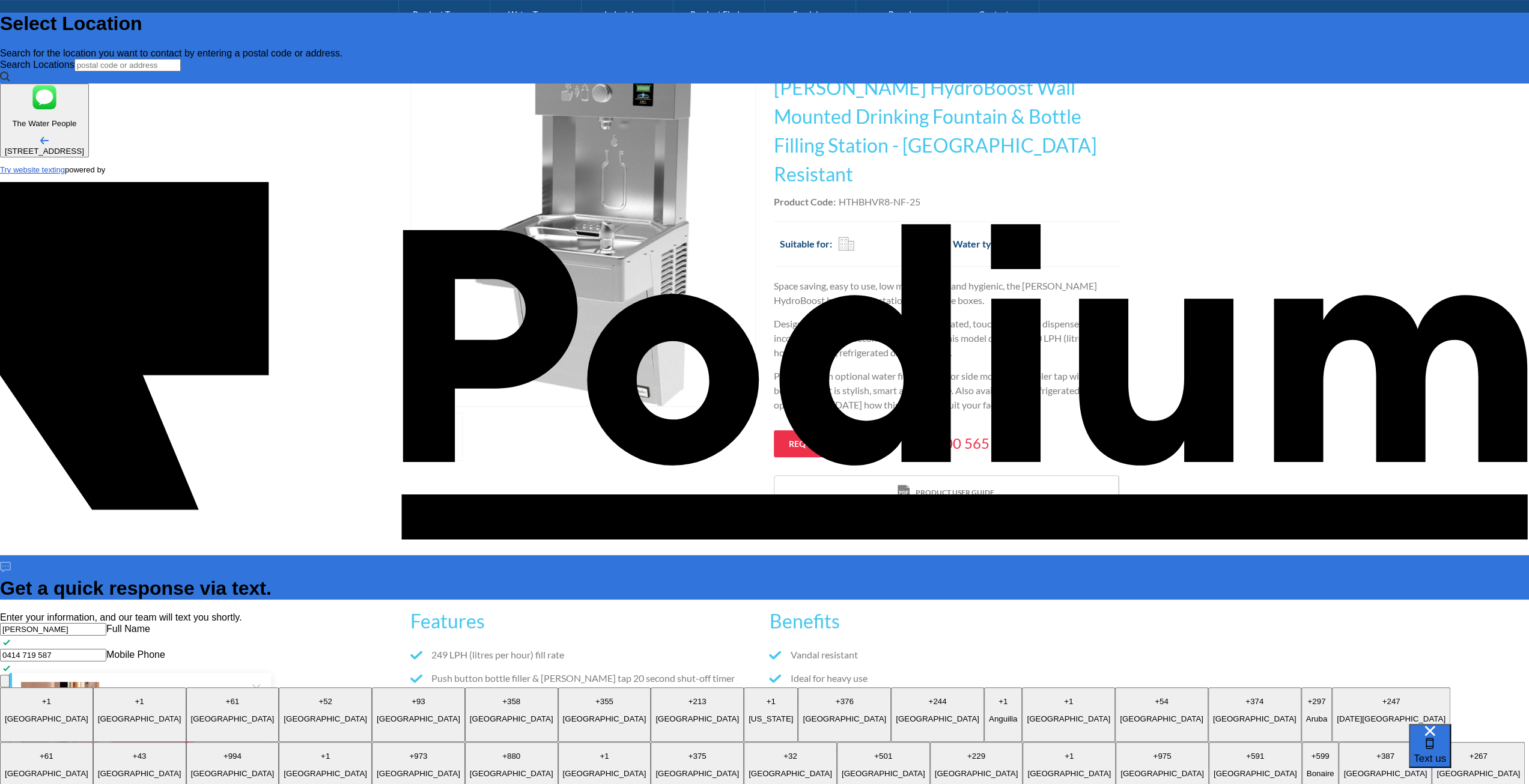
type textarea "x"
type textarea "What is the overall depth of the Wall Mounted Drinking fou"
type textarea "x"
type textarea "What is the overall depth of the Wall Mounted Drinking foun"
type textarea "x"
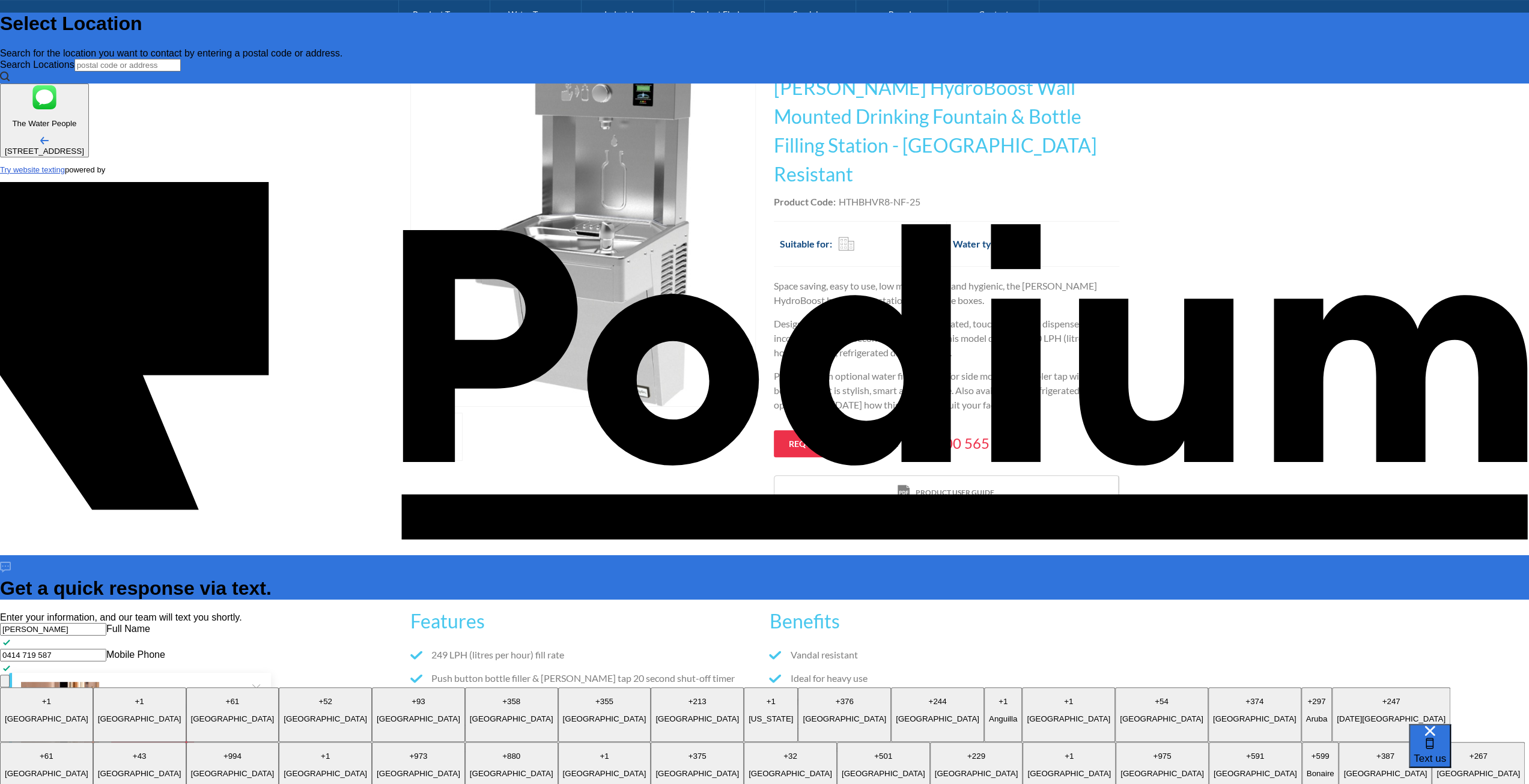
type textarea "What is the overall depth of the Wall Mounted Drinking fountai"
type textarea "x"
type textarea "What is the overall depth of the Wall Mounted Drinking fountain"
type textarea "x"
type textarea "What is the overall depth of the Wall Mounted Drinking fountain i"
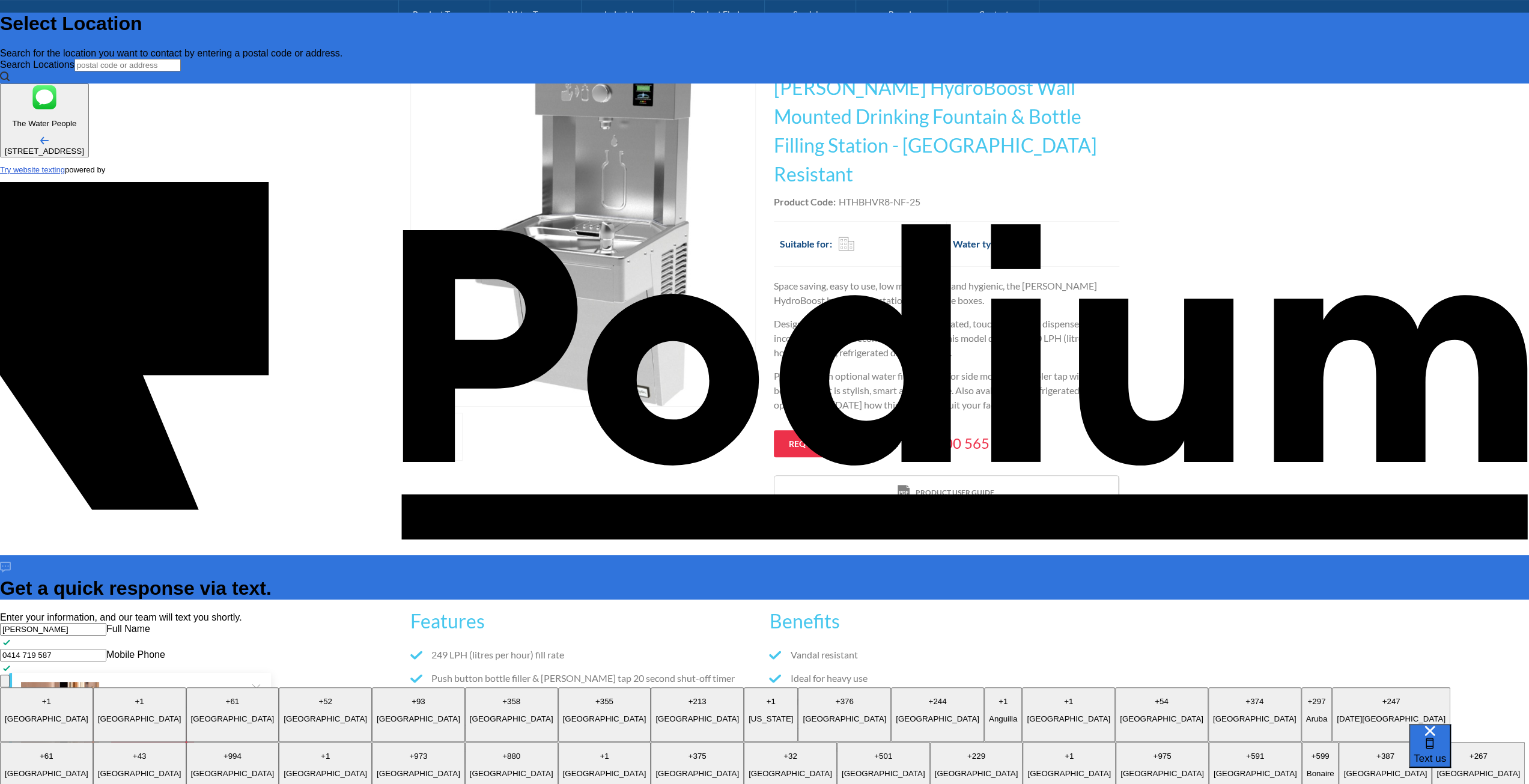
type textarea "x"
type textarea "What is the overall depth of the Wall Mounted Drinking fountain in"
type textarea "x"
type textarea "What is the overall depth of the Wall Mounted Drinking fountain inc"
type textarea "x"
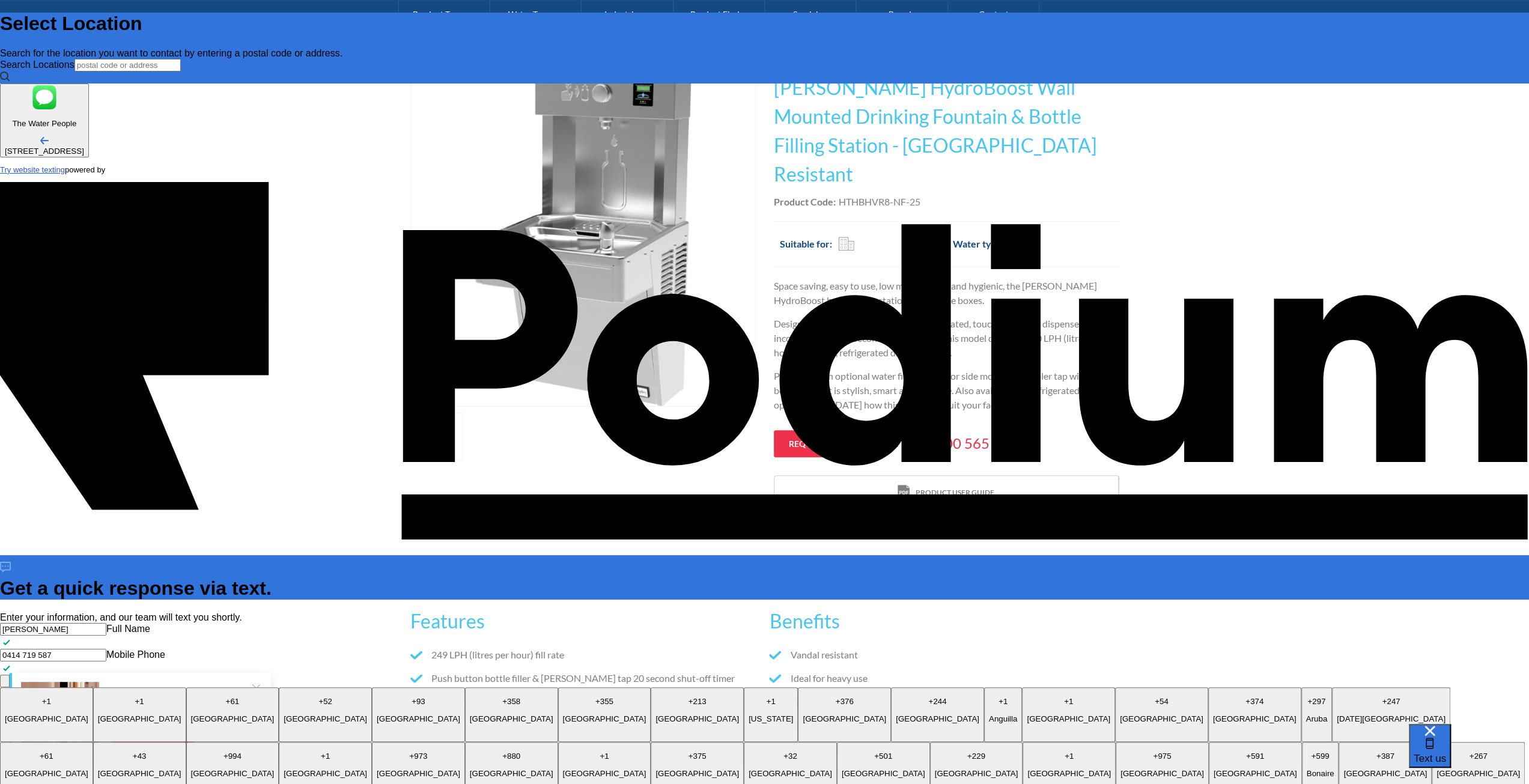
type textarea "What is the overall depth of the Wall Mounted Drinking fountain incl"
type textarea "x"
type textarea "What is the overall depth of the Wall Mounted Drinking fountain includ"
type textarea "x"
type textarea "What is the overall depth of the Wall Mounted Drinking fountain includi"
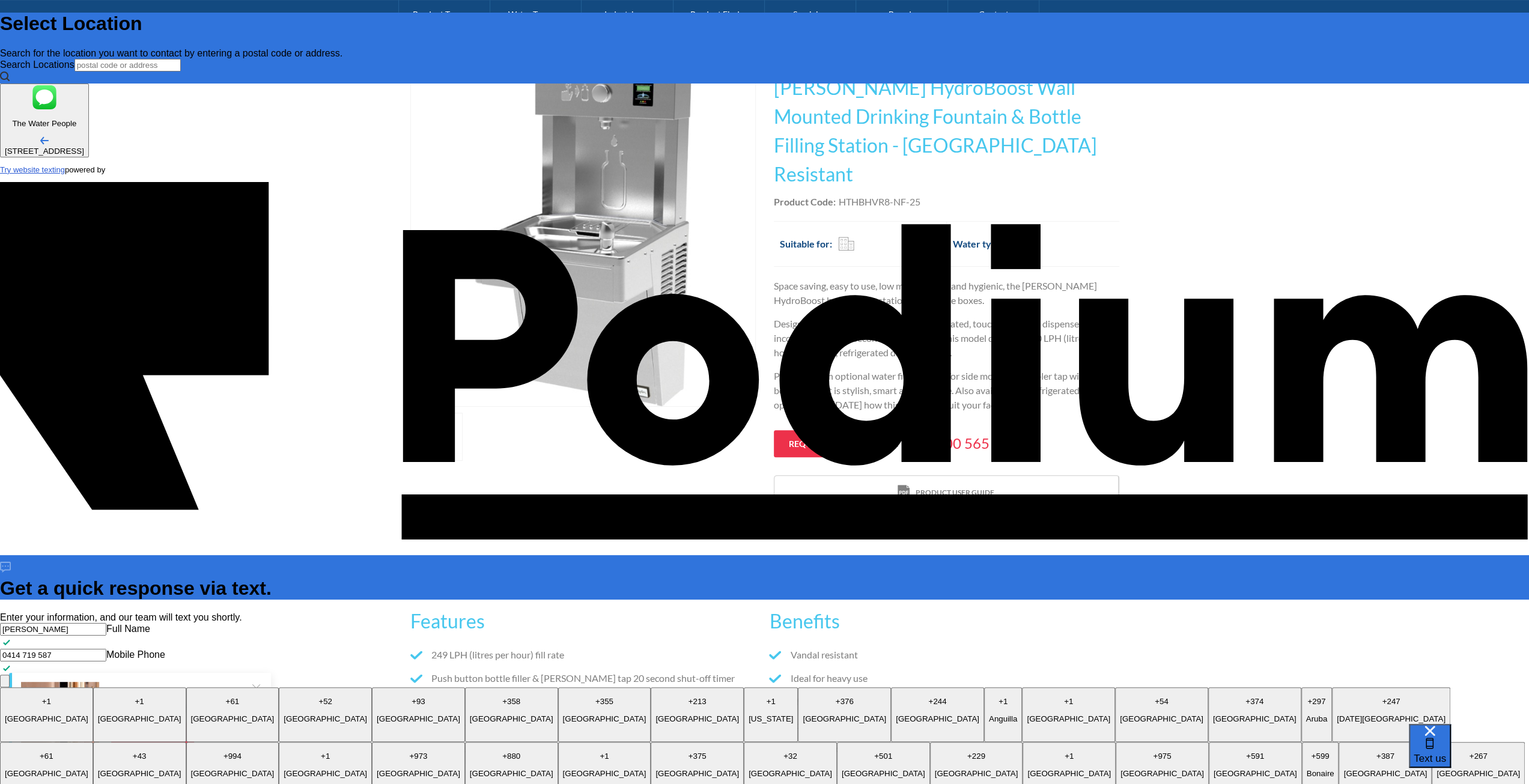
type textarea "x"
type textarea "What is the overall depth of the Wall Mounted Drinking fountain includin"
type textarea "x"
type textarea "What is the overall depth of the Wall Mounted Drinking fountain including t"
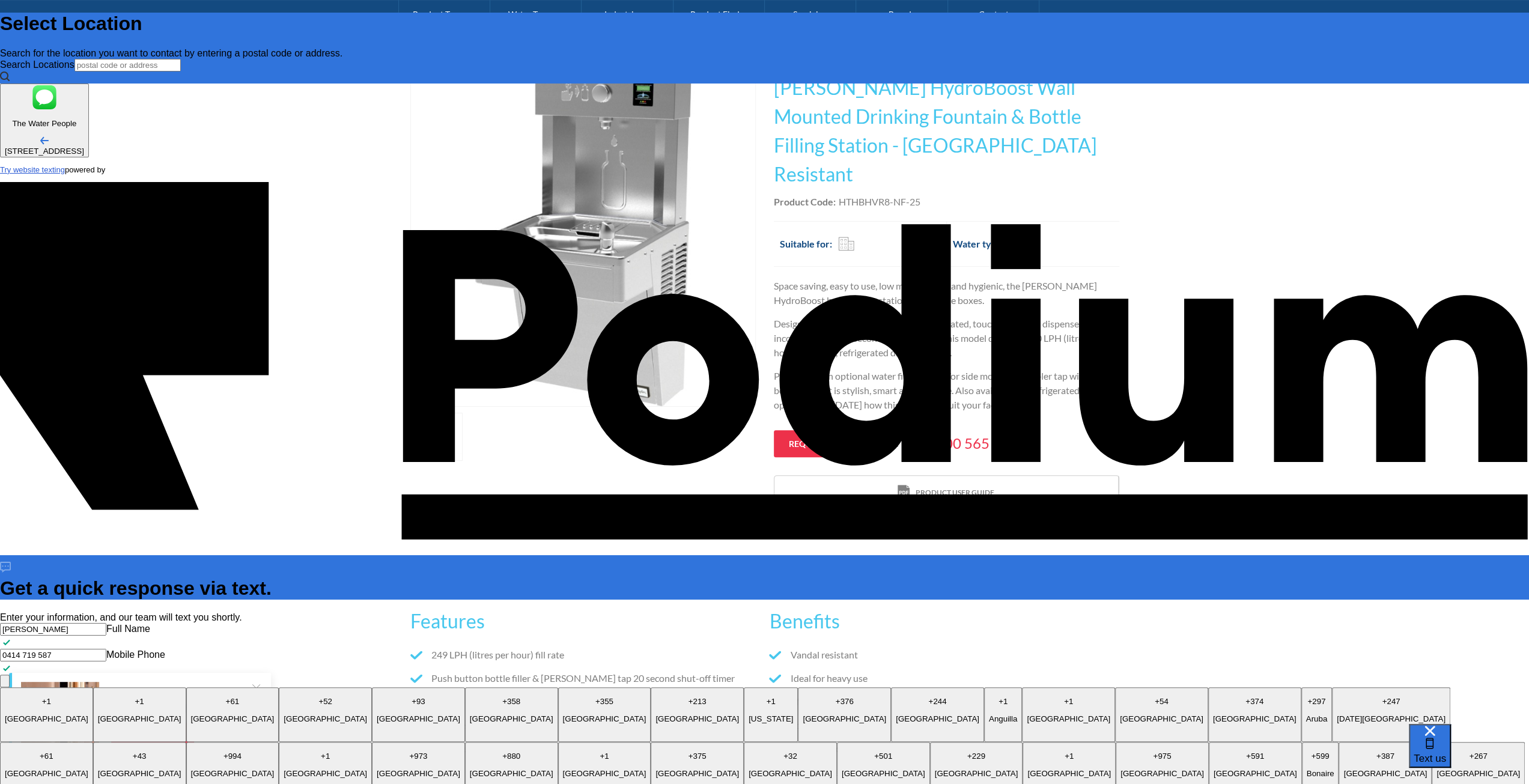
type textarea "x"
type textarea "What is the overall depth of the Wall Mounted Drinking fountain including th"
type textarea "x"
type textarea "What is the overall depth of the Wall Mounted Drinking fountain including the"
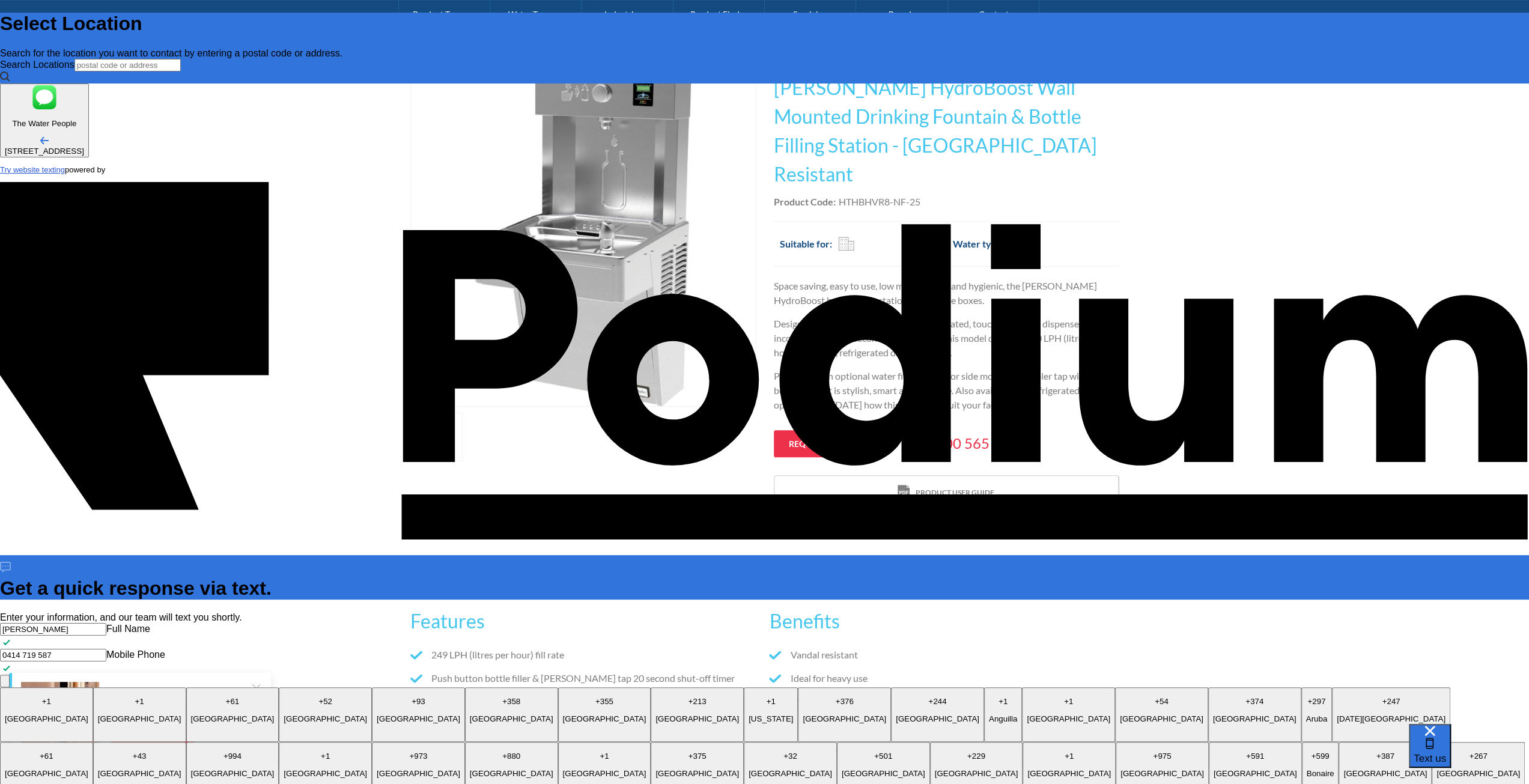
type textarea "x"
type textarea "What is the overall depth of the Wall Mounted Drinking fountain including the b"
type textarea "x"
type textarea "What is the overall depth of the Wall Mounted Drinking fountain including the ba"
type textarea "x"
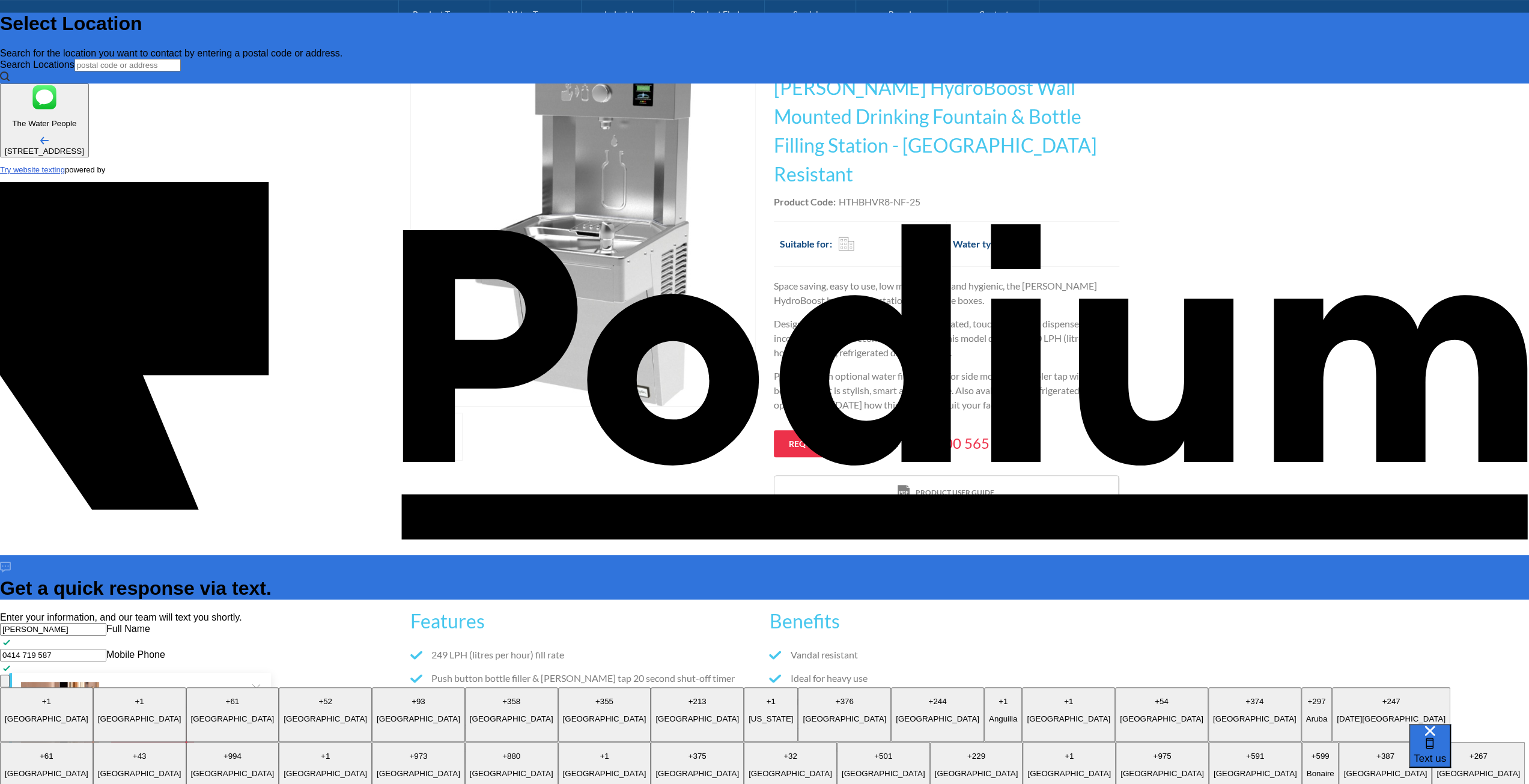
type textarea "What is the overall depth of the Wall Mounted Drinking fountain including the b…"
type textarea "x"
type textarea "What is the overall depth of the Wall Mounted Drinking fountain including the b…"
type textarea "x"
type textarea "What is the overall depth of the Wall Mounted Drinking fountain including the b…"
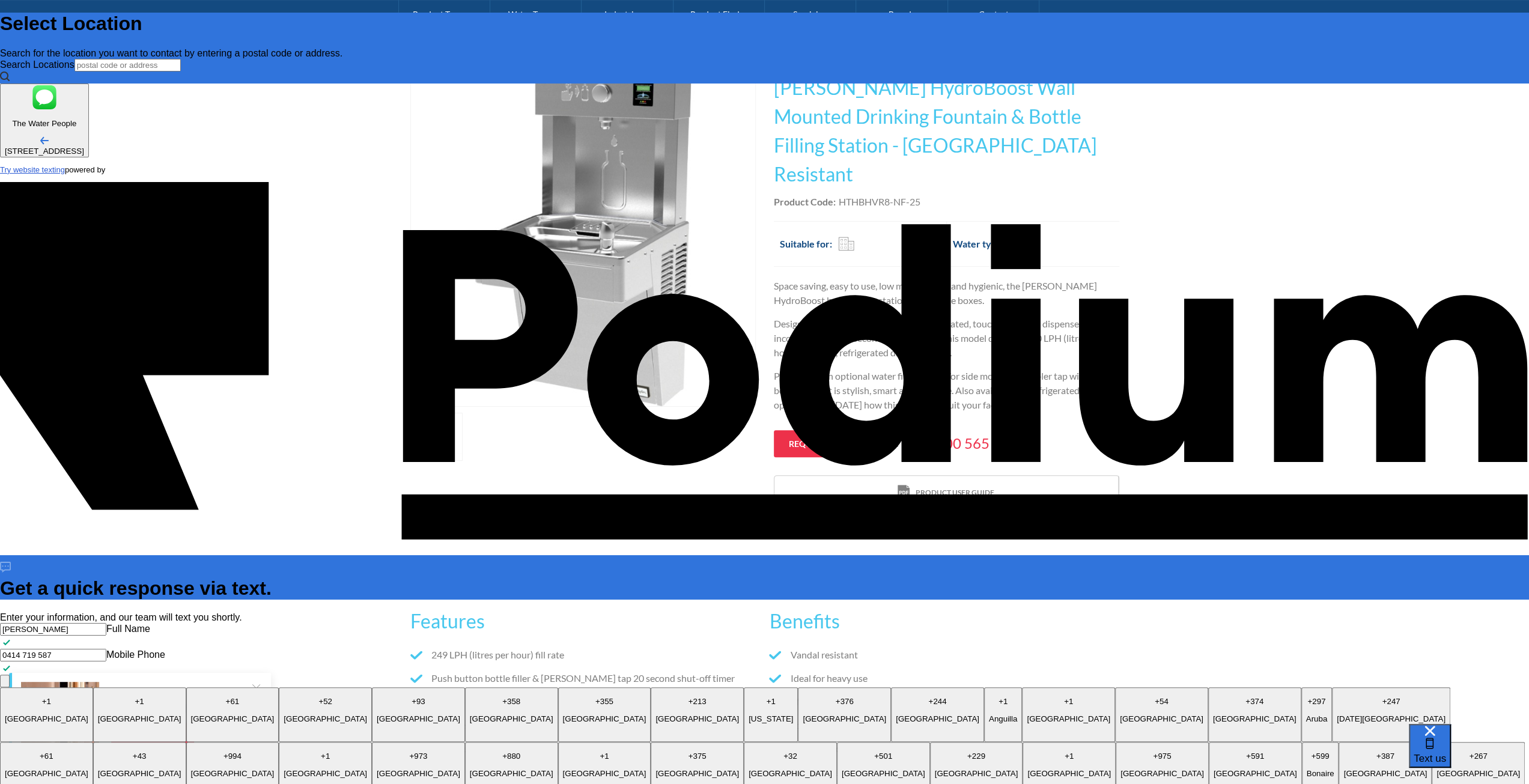
type textarea "What is the overall depth of the Wall Mounted Drinking fountain including the b…"
type textarea "x"
type textarea "What is the overall depth of the Wall Mounted Drinking fountain including the b…"
type textarea "x"
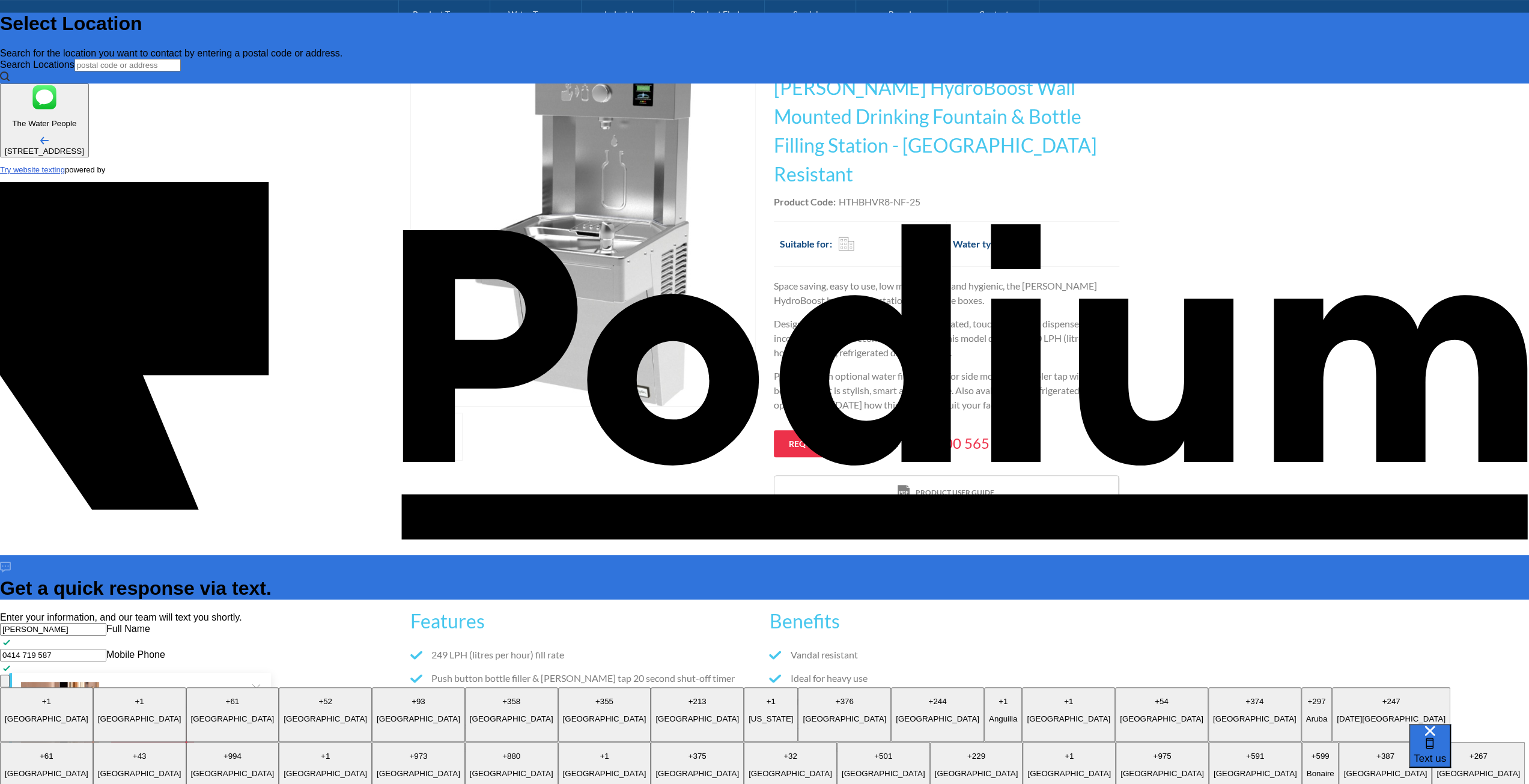
type textarea "What is the overall depth of the Wall Mounted Drinking fountain including the b…"
type textarea "x"
type textarea "What is the overall depth of the Wall Mounted Drinking fountain including the b…"
type textarea "x"
type textarea "What is the overall depth of the Wall Mounted Drinking fountain including the b…"
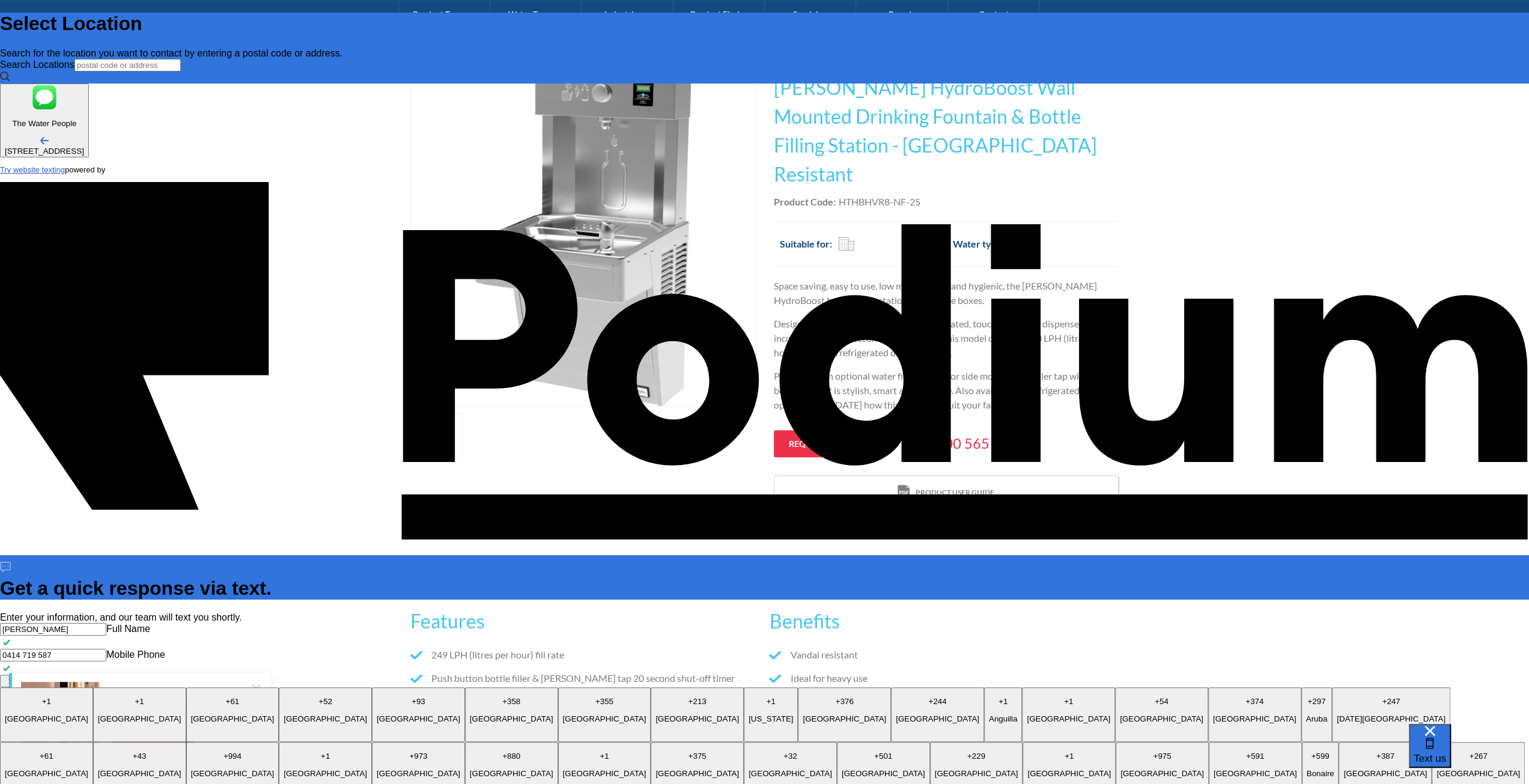
type textarea "x"
type textarea "What is the overall depth of the Wall Mounted Drinking fountain including the b…"
type textarea "x"
type textarea "What is the overall depth of the Wall Mounted Drinking fountain including the b…"
type textarea "x"
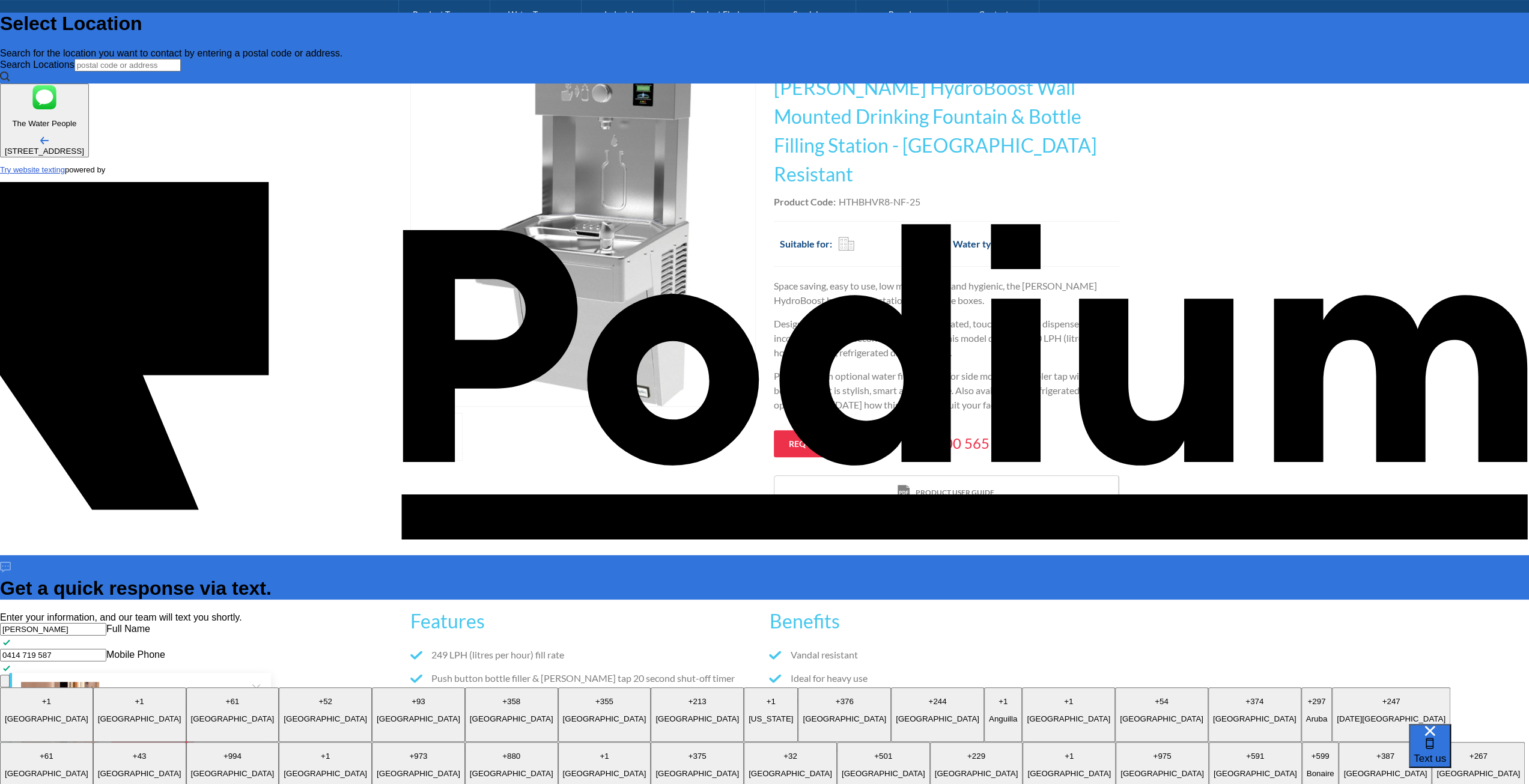
type textarea "What is the overall depth of the Wall Mounted Drinking fountain including the b…"
type textarea "x"
type textarea "What is the overall depth of the Wall Mounted Drinking fountain including the b…"
type textarea "x"
type textarea "What is the overall depth of the Wall Mounted Drinking fountain including the b…"
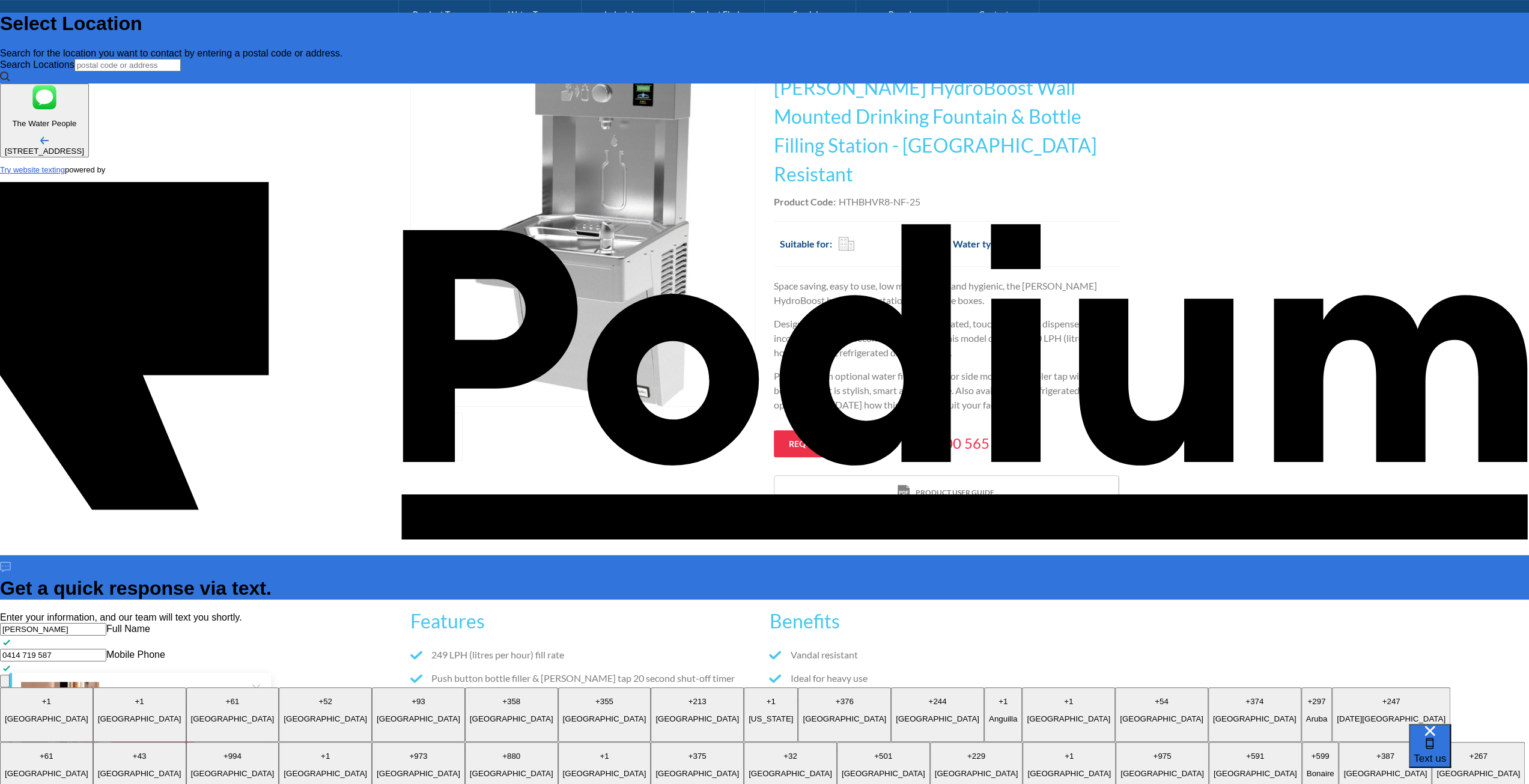
type textarea "x"
type textarea "What is the overall depth of the Wall Mounted Drinking fountain including the b…"
type textarea "x"
type textarea "What is the overall depth of the Wall Mounted Drinking fountain including the b…"
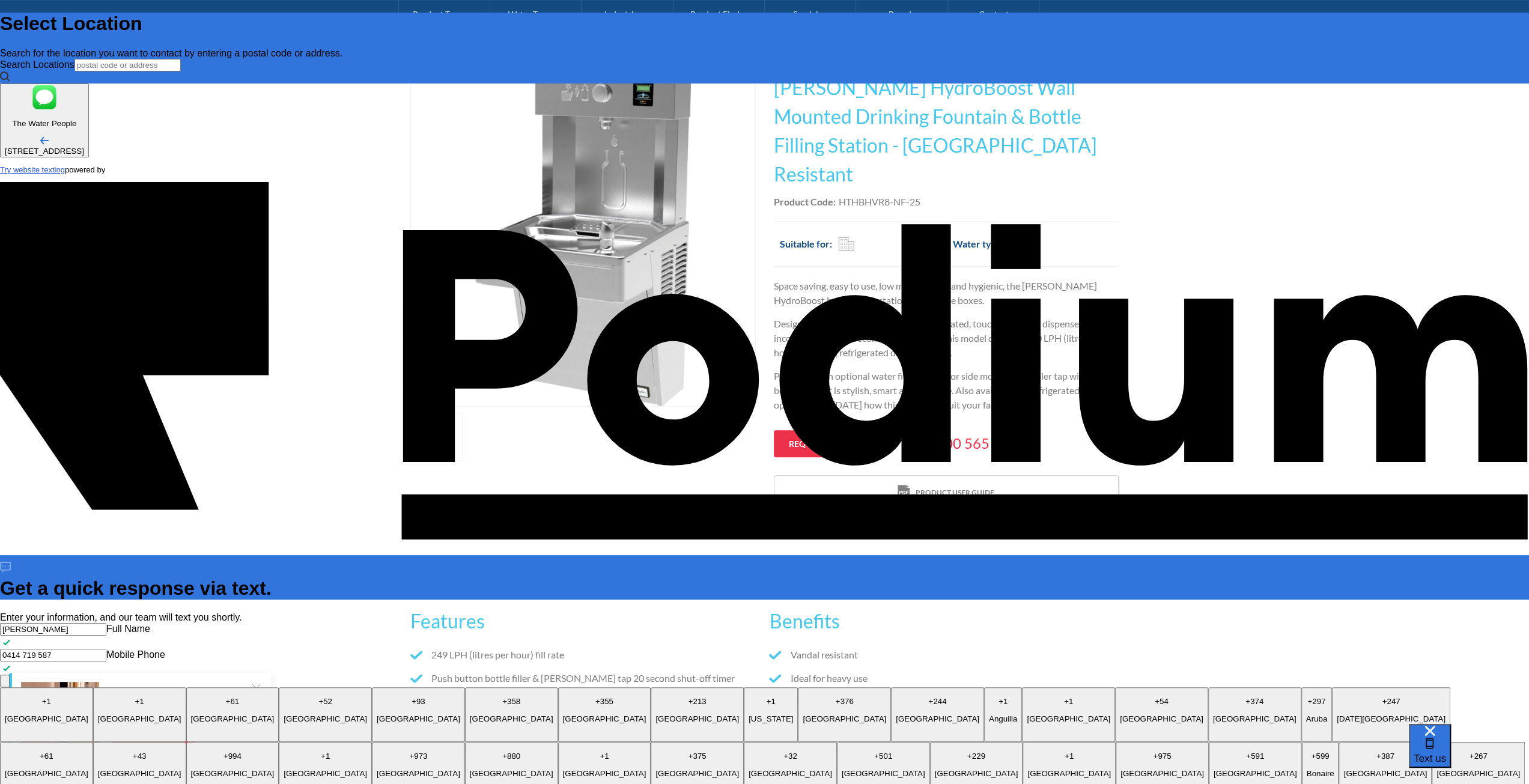
type textarea "x"
type textarea "What is the overall depth of the Wall Mounted Drinking fountain including the b…"
type textarea "x"
type textarea "What is the overall depth of the Wall Mounted Drinking fountain including the b…"
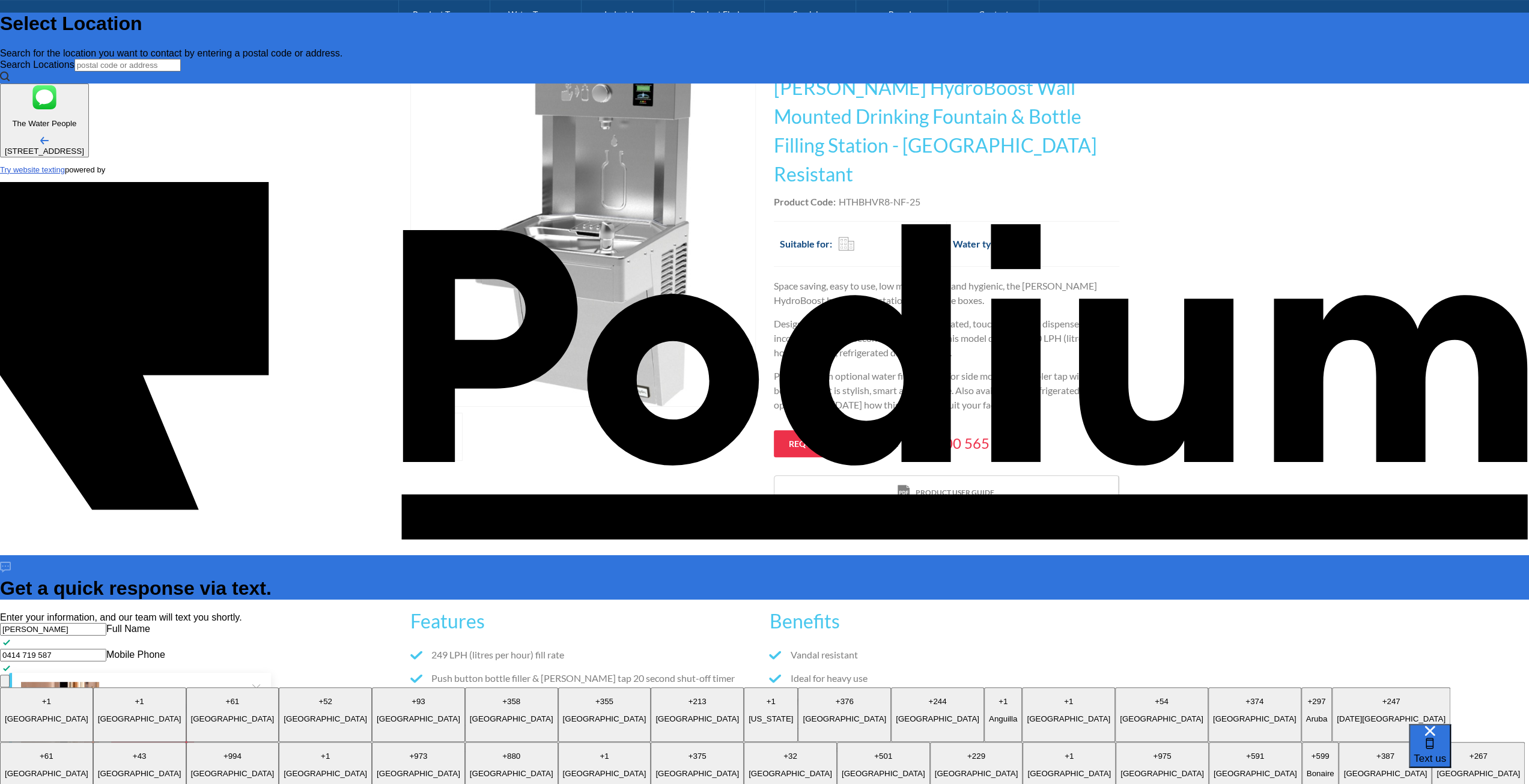
type textarea "x"
type textarea "What is the overall depth of the Wall Mounted Drinking fountain including the b…"
type textarea "x"
type textarea "What is the overall depth of the Wall Mounted Drinking fountain including the b…"
type textarea "x"
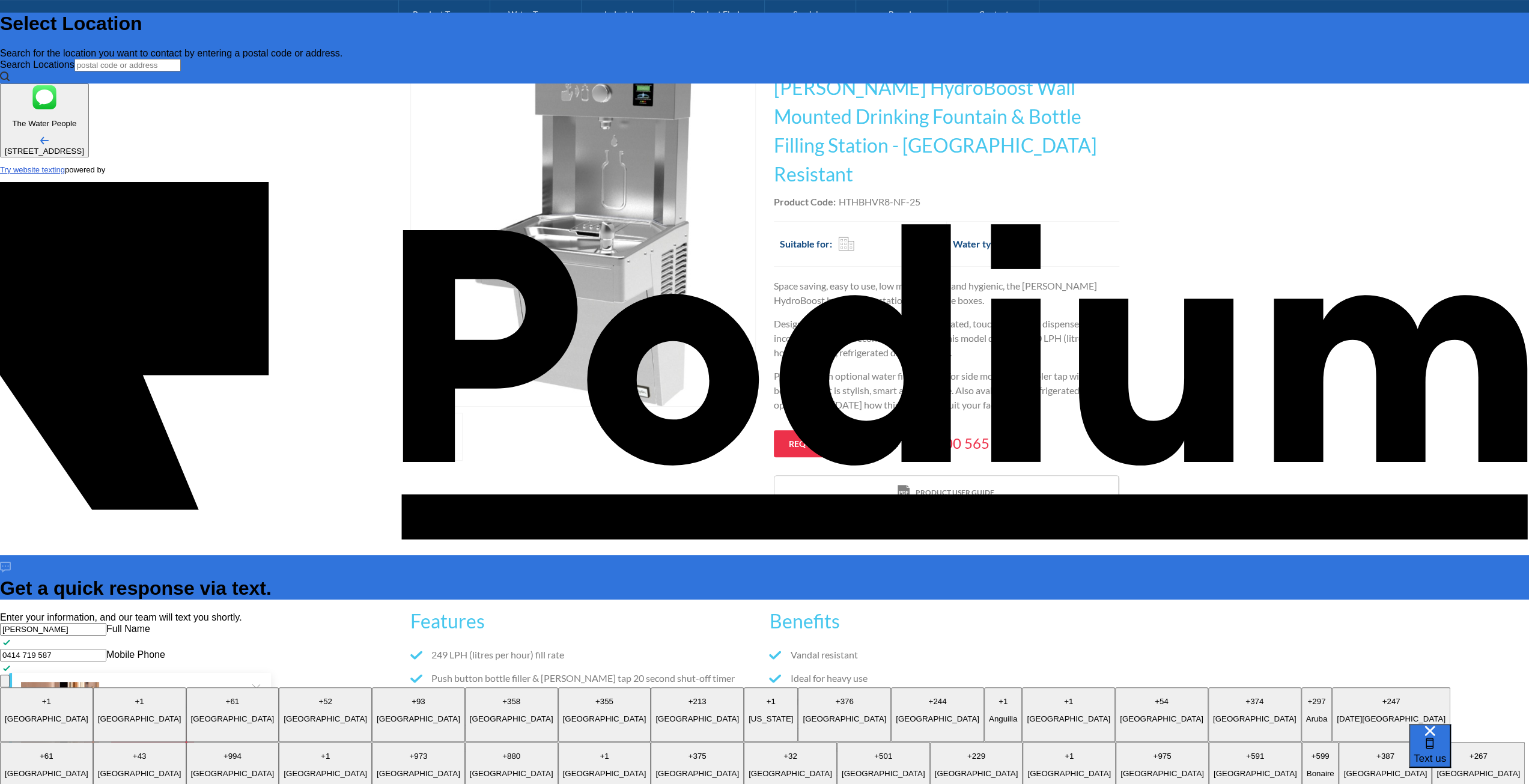
type textarea "What is the overall depth of the Wall Mounted Drinking fountain including the b…"
type textarea "x"
type textarea "What is the overall depth of the Wall Mounted Drinking fountain including the b…"
type textarea "x"
type textarea "What is the overall depth of the Wall Mounted Drinking fountain including the b…"
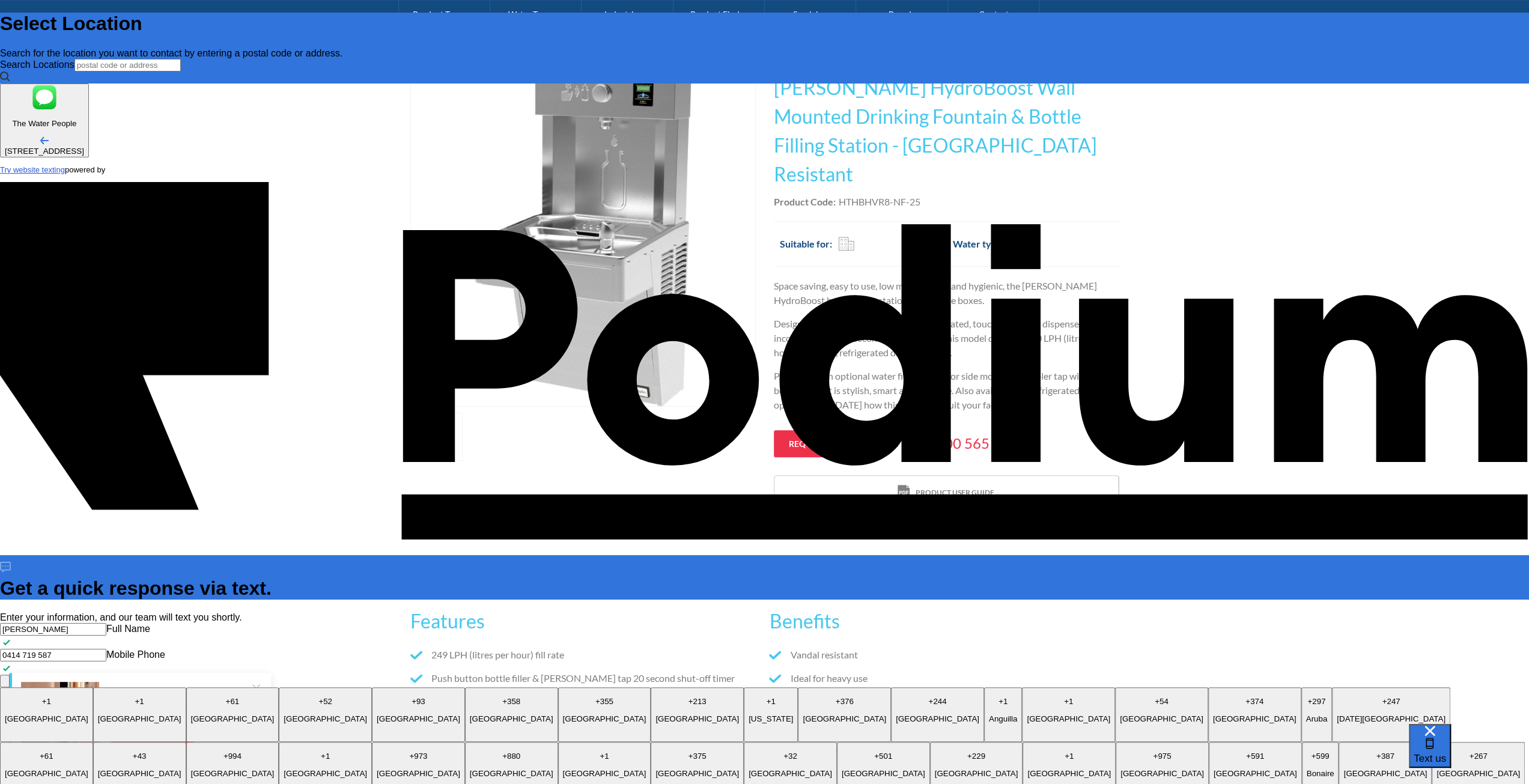
type textarea "x"
type textarea "What is the overall depth of the Wall Mounted Drinking fountain including the b…"
type textarea "x"
type textarea "What is the overall depth of the Wall Mounted Drinking fountain including the b…"
type textarea "x"
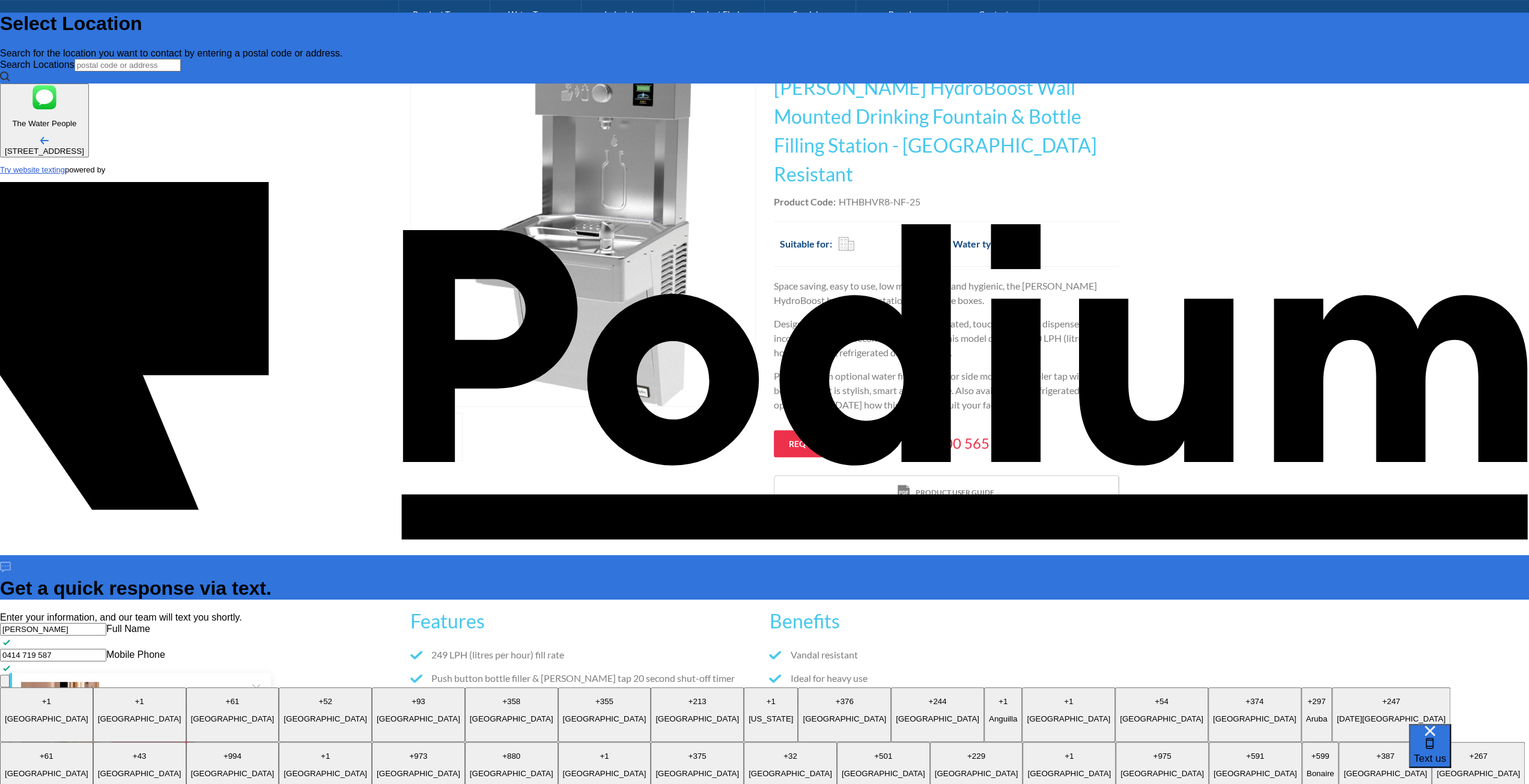
type textarea "What is the overall depth of the Wall Mounted Drinking fountain including the b…"
type textarea "x"
type textarea "What is the overall depth of the Wall Mounted Drinking fountain including the b…"
type textarea "x"
type textarea "What is the overall depth of the Wall Mounted Drinking fountain including the b…"
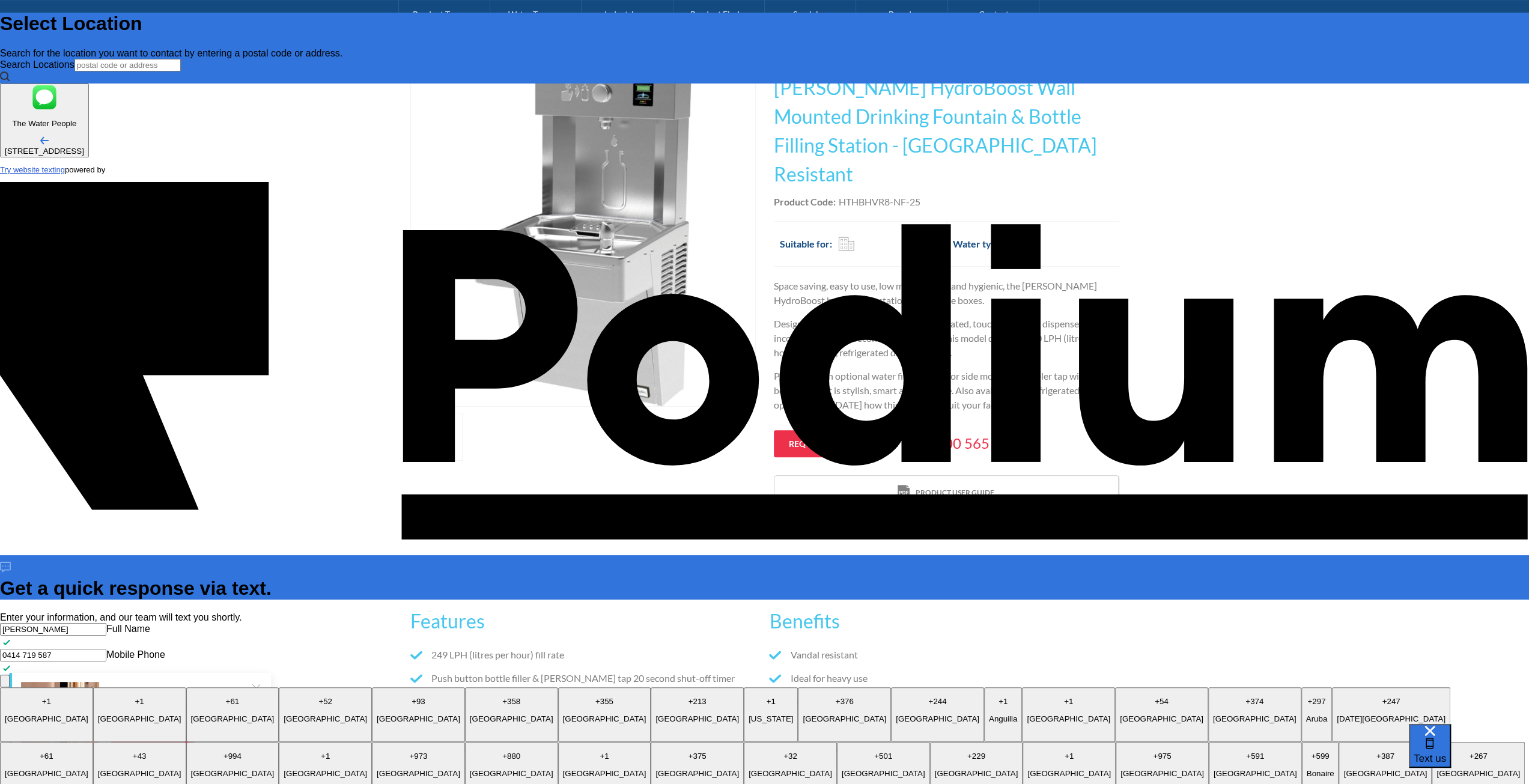
type textarea "x"
type textarea "What is the overall depth of the Wall Mounted Drinking fountain including the b…"
type textarea "x"
type textarea "What is the overall depth of the Wall Mounted Drinking fountain including the b…"
type textarea "x"
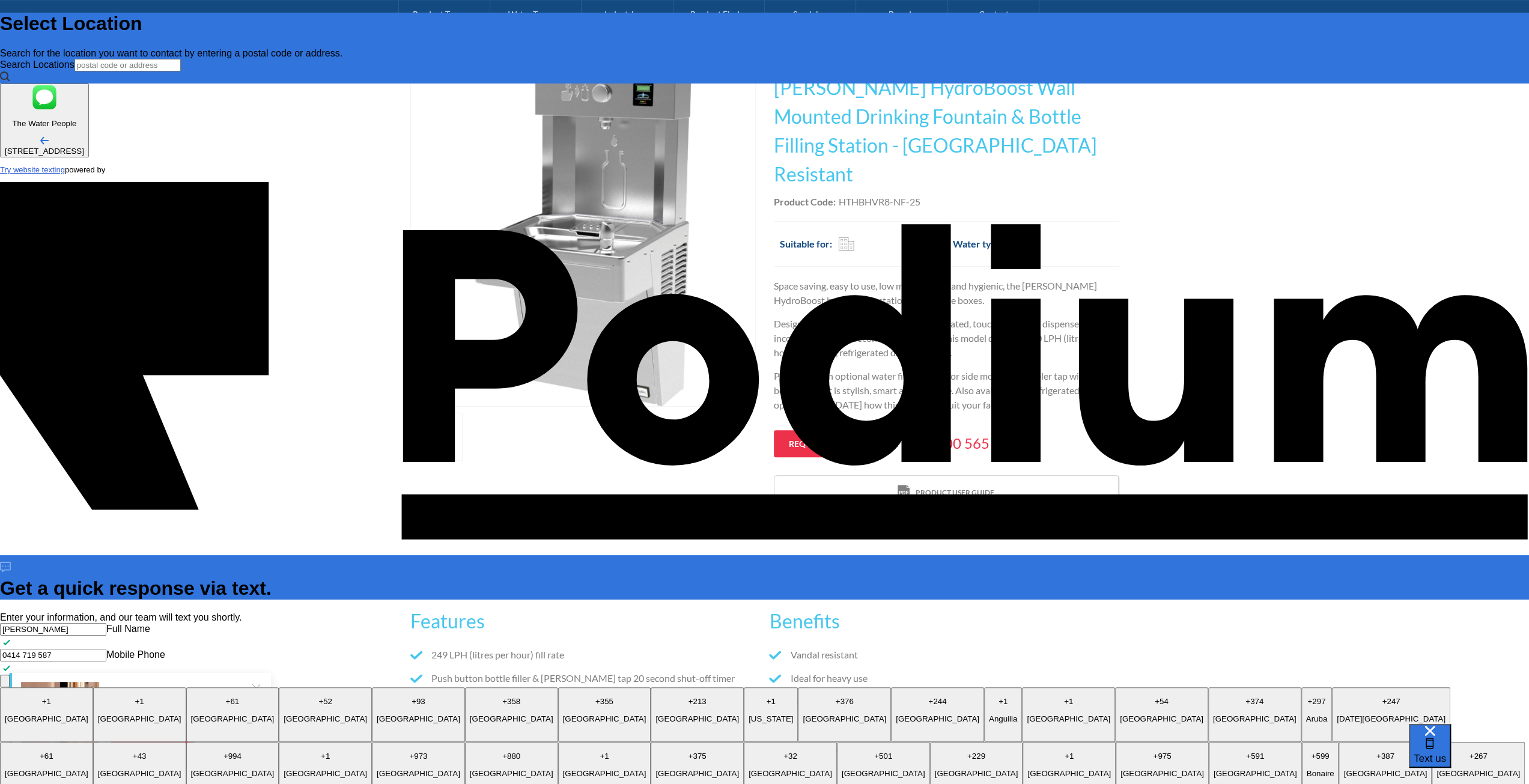
type textarea "What is the overall depth of the Wall Mounted Drinking fountain including the b…"
type textarea "x"
type textarea "What is the overall depth of the Wall Mounted Drinking fountain including the b…"
type textarea "x"
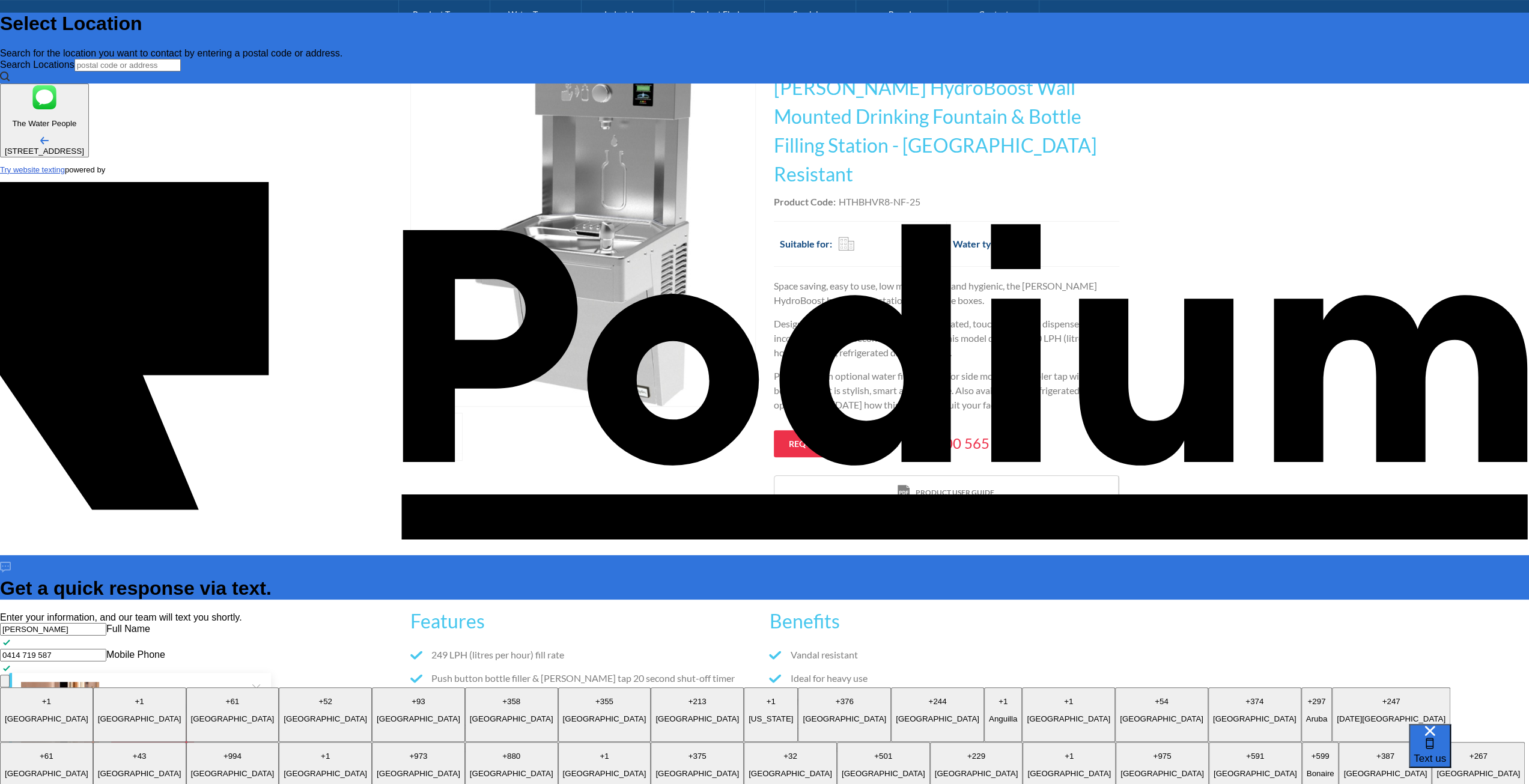
type textarea "What is the overall depth of the Wall Mounted Drinking fountain including the b…"
type textarea "x"
type textarea "What is the overall depth of the Wall Mounted Drinking fountain including the b…"
type textarea "x"
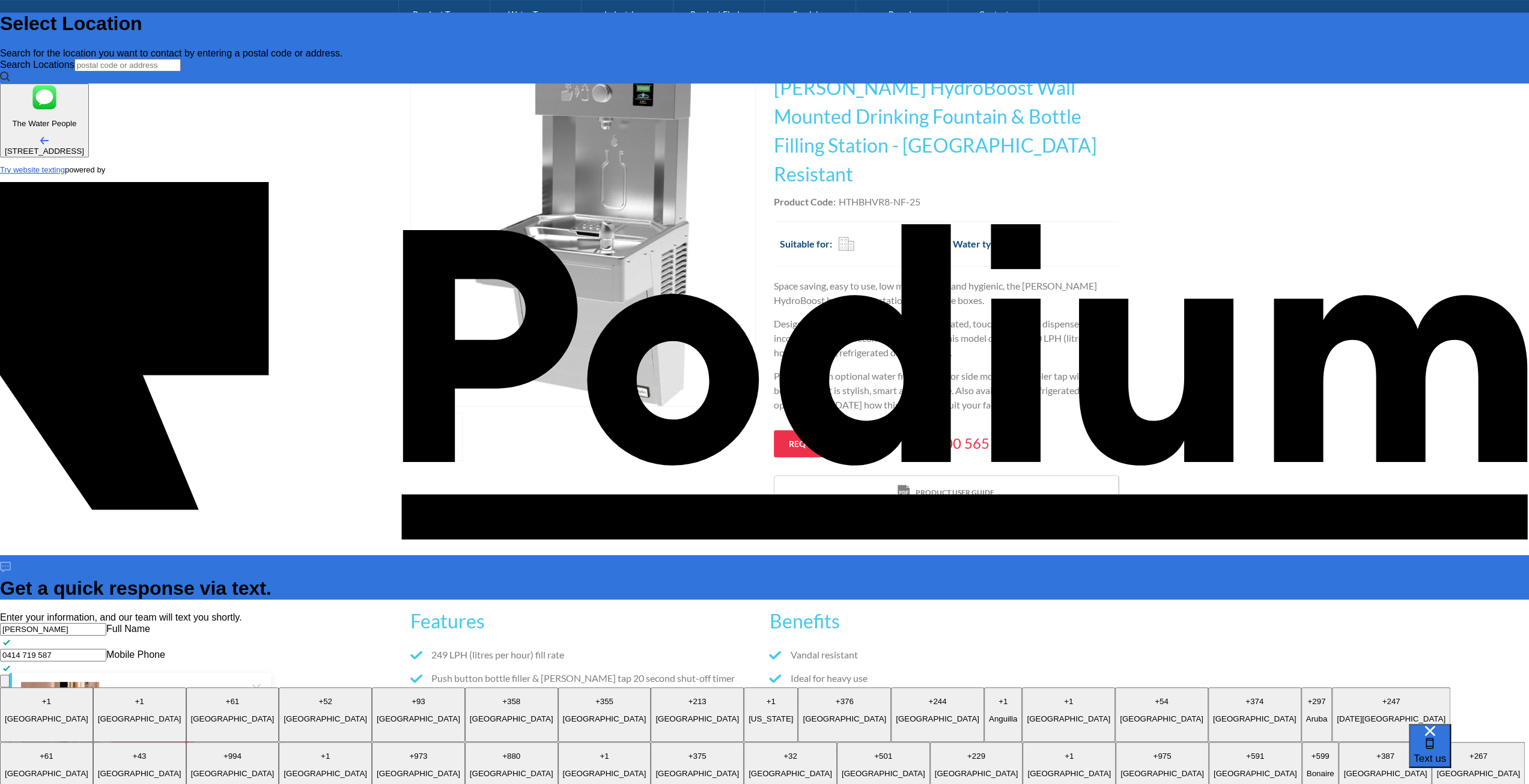
type textarea "What is the overall depth of the Wall Mounted Drinking fountain including the b…"
type textarea "x"
type textarea "What is the overall depth of the Wall Mounted Drinking fountain including the b…"
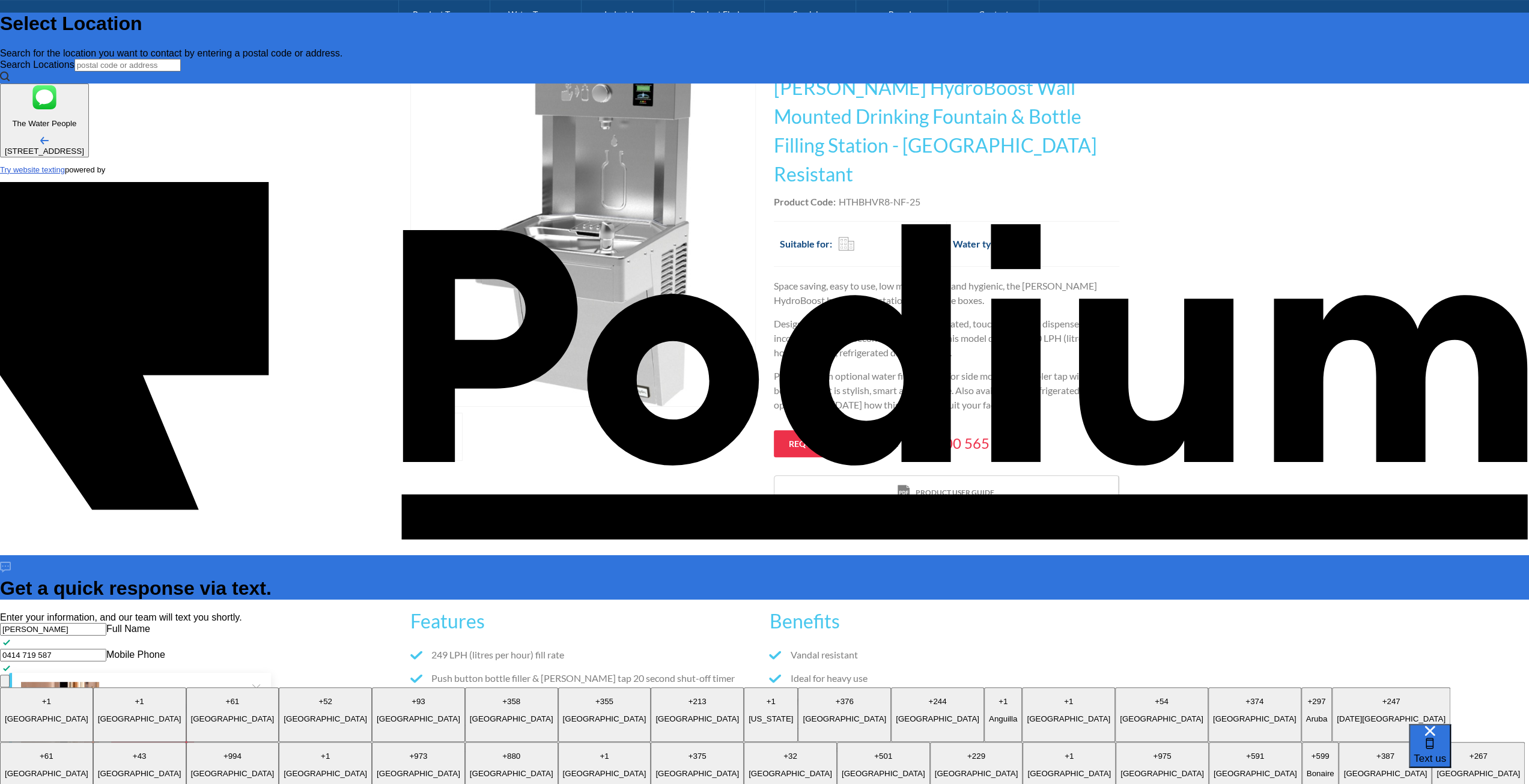
type textarea "x"
type textarea "What is the overall depth of the Wall Mounted Drinking fountain including the b…"
type textarea "x"
type textarea "What is the overall depth of the Wall Mounted Drinking fountain including the b…"
type textarea "x"
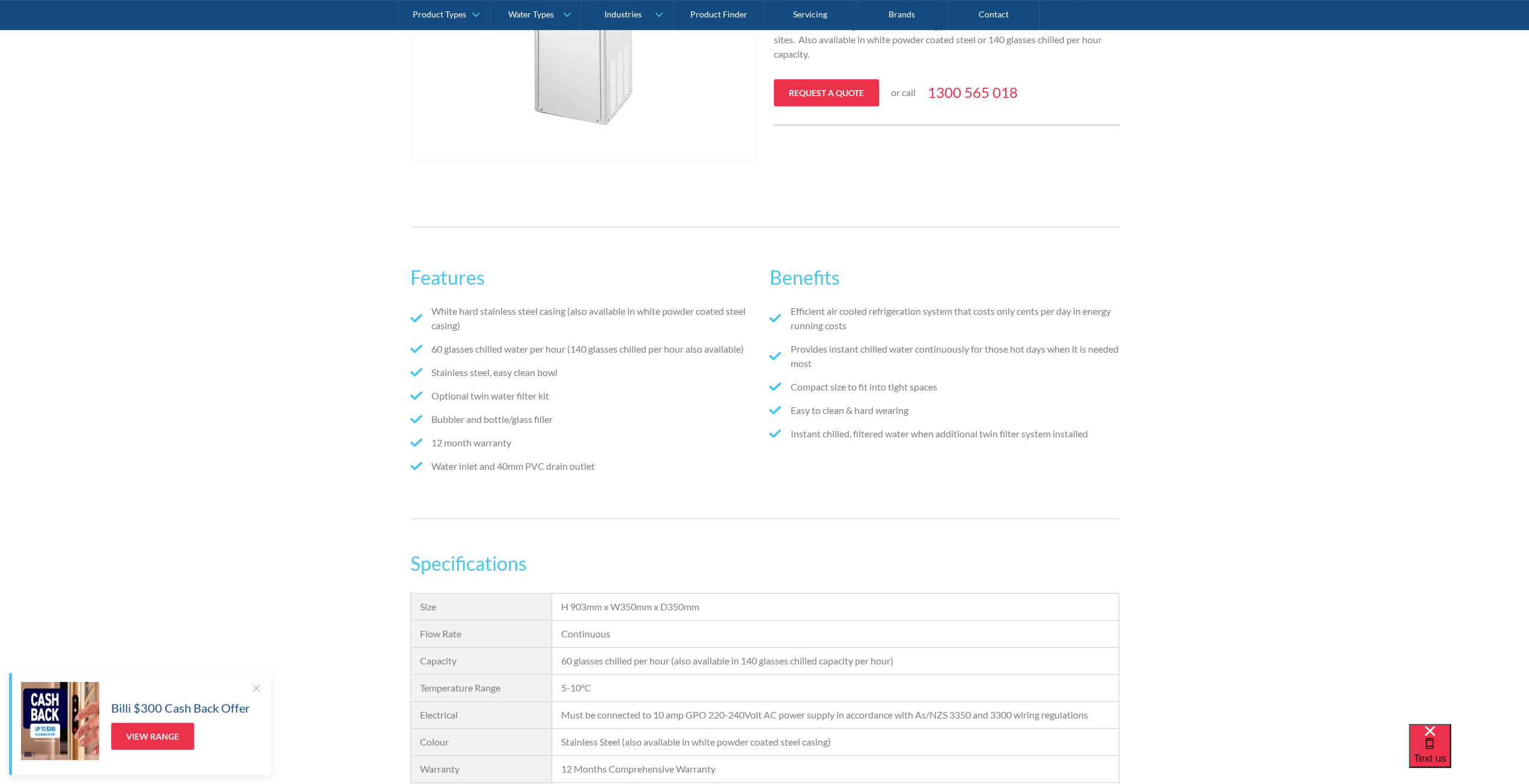
scroll to position [660, 0]
